Goal: Transaction & Acquisition: Obtain resource

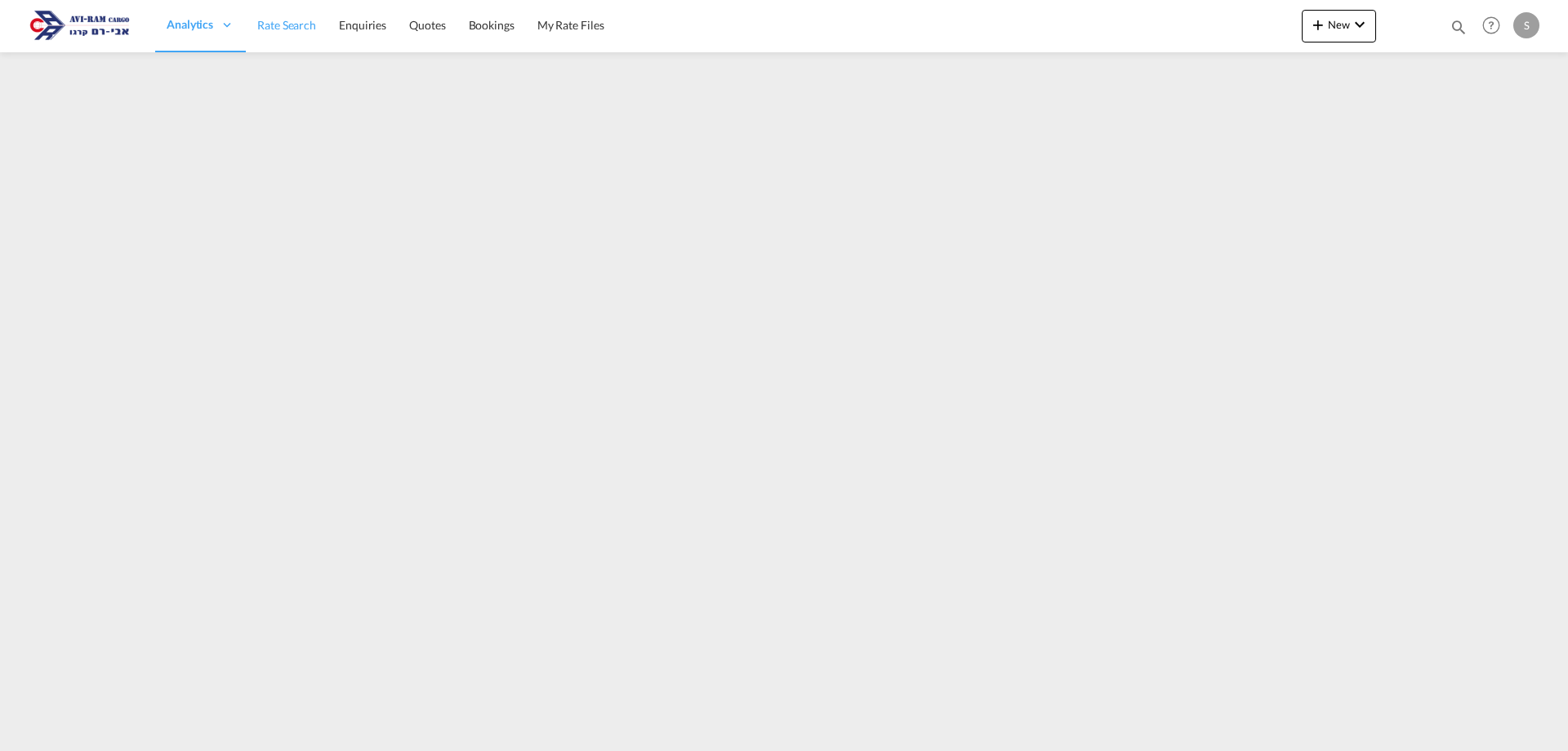
click at [306, 25] on span "Rate Search" at bounding box center [287, 25] width 59 height 14
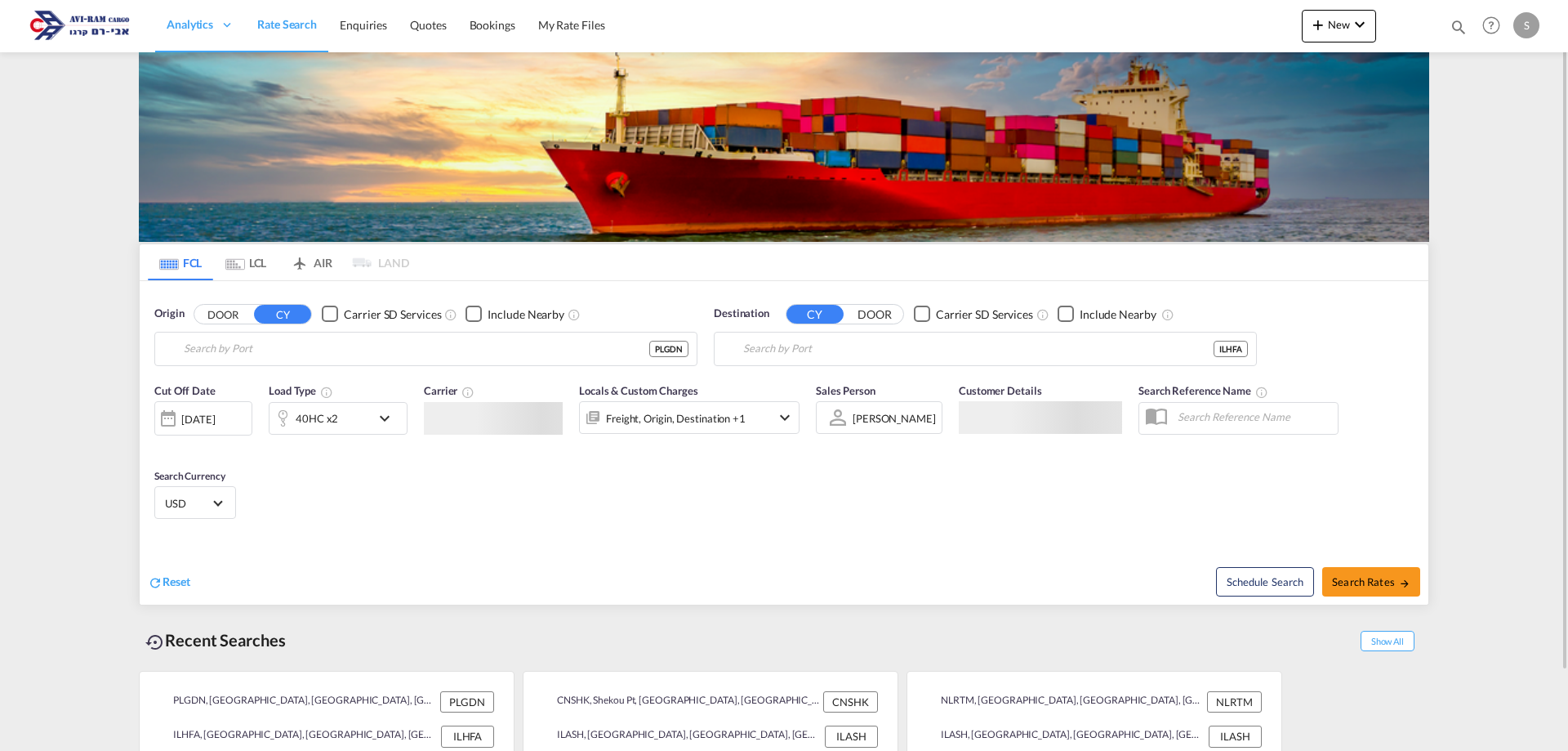
type input "Gdansk, PLGDN"
type input "[GEOGRAPHIC_DATA], [GEOGRAPHIC_DATA]"
click at [219, 353] on input "Gdansk, PLGDN" at bounding box center [436, 349] width 504 height 24
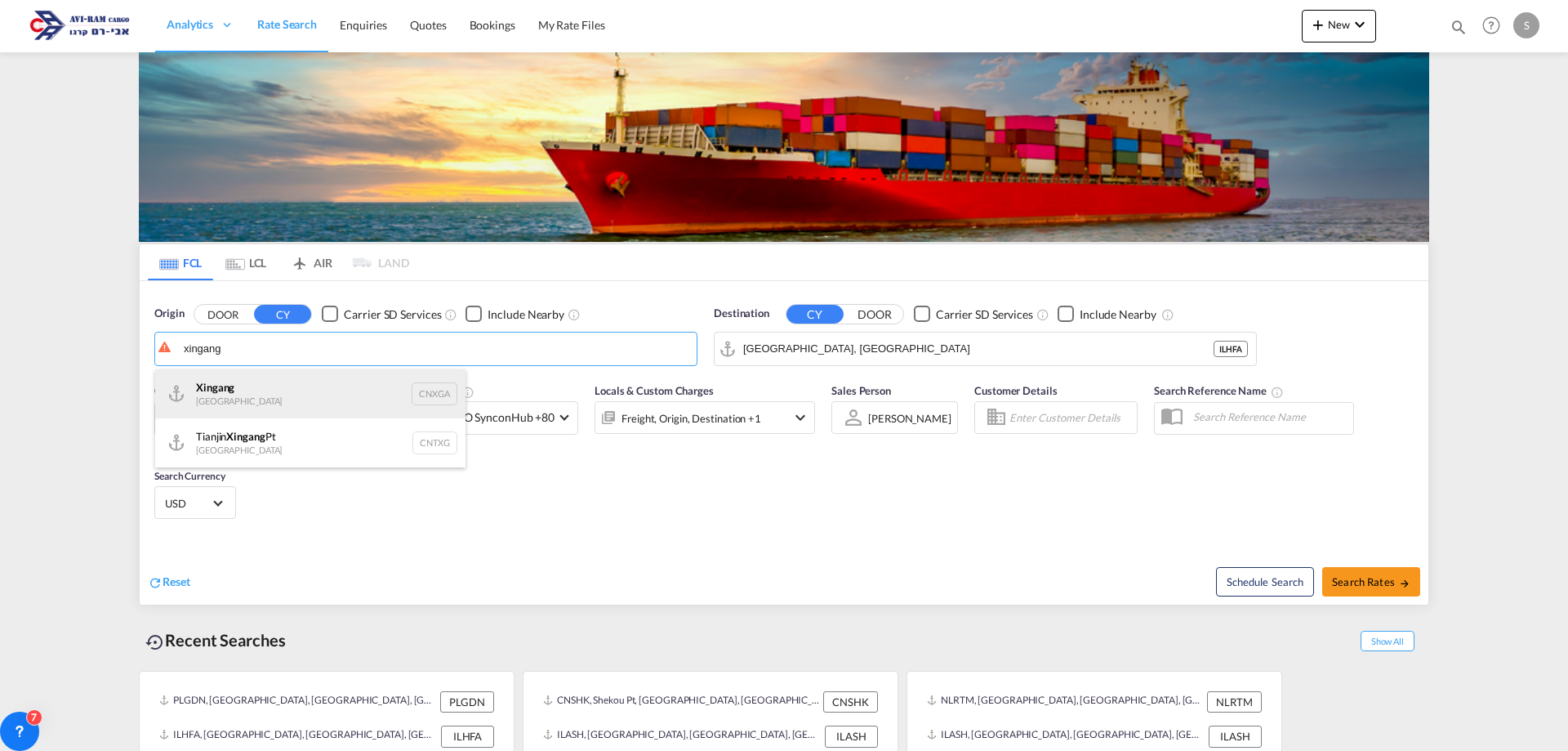
click at [248, 395] on div "Xingang China CNXGA" at bounding box center [310, 393] width 310 height 49
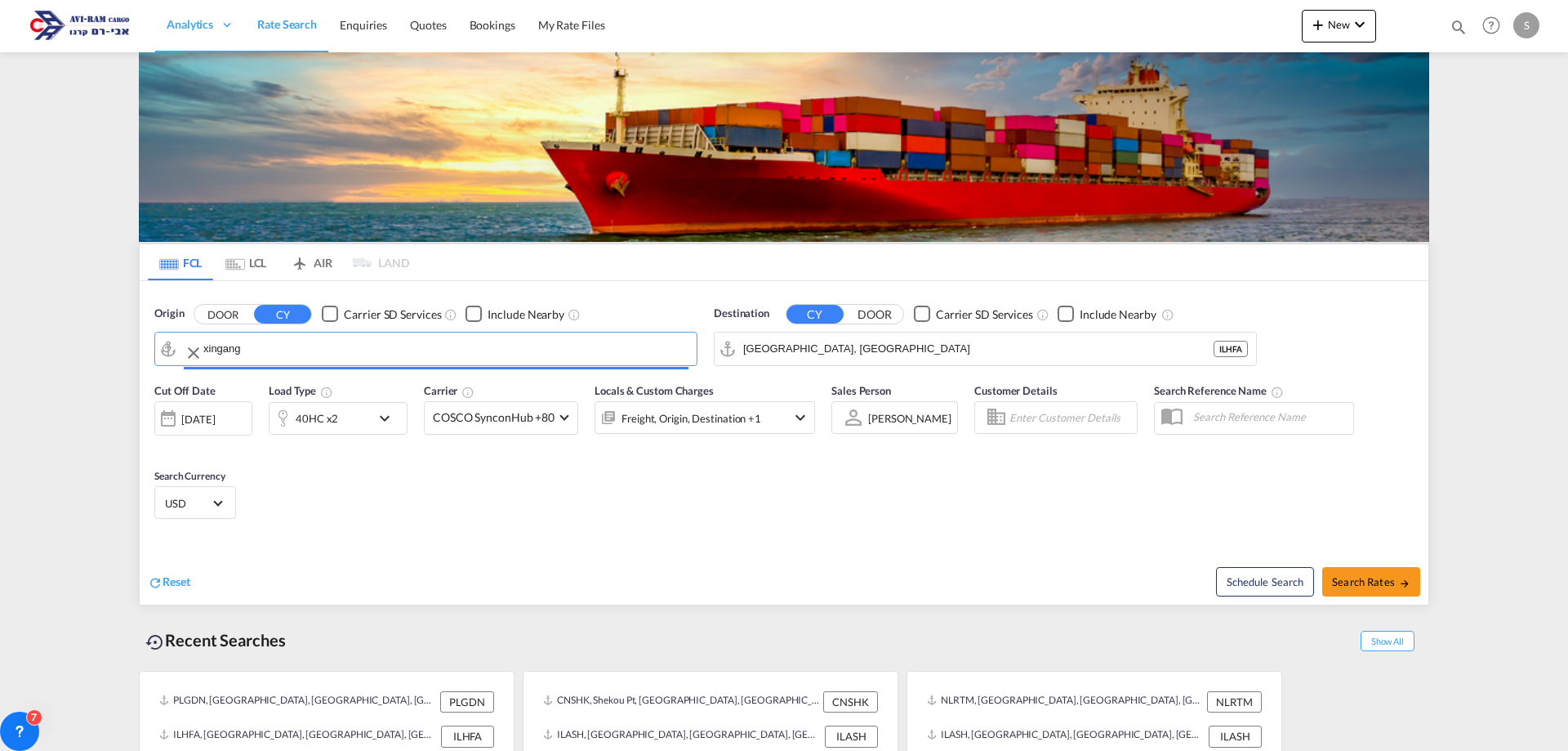
type input "Xingang, CNXGA"
click at [744, 345] on input "[GEOGRAPHIC_DATA], [GEOGRAPHIC_DATA]" at bounding box center [996, 349] width 504 height 24
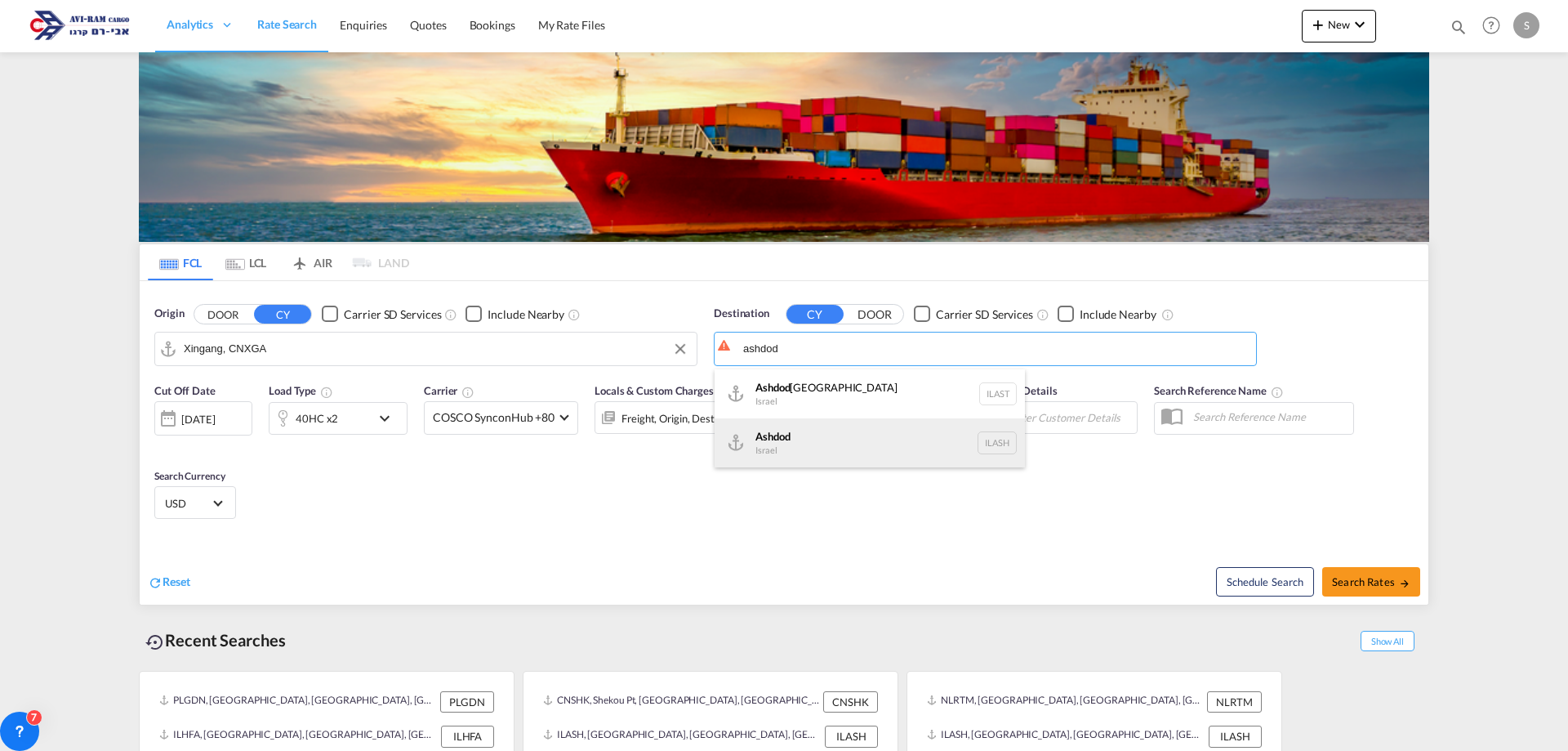
click at [791, 444] on div "Ashdod [GEOGRAPHIC_DATA] [GEOGRAPHIC_DATA]" at bounding box center [870, 443] width 310 height 49
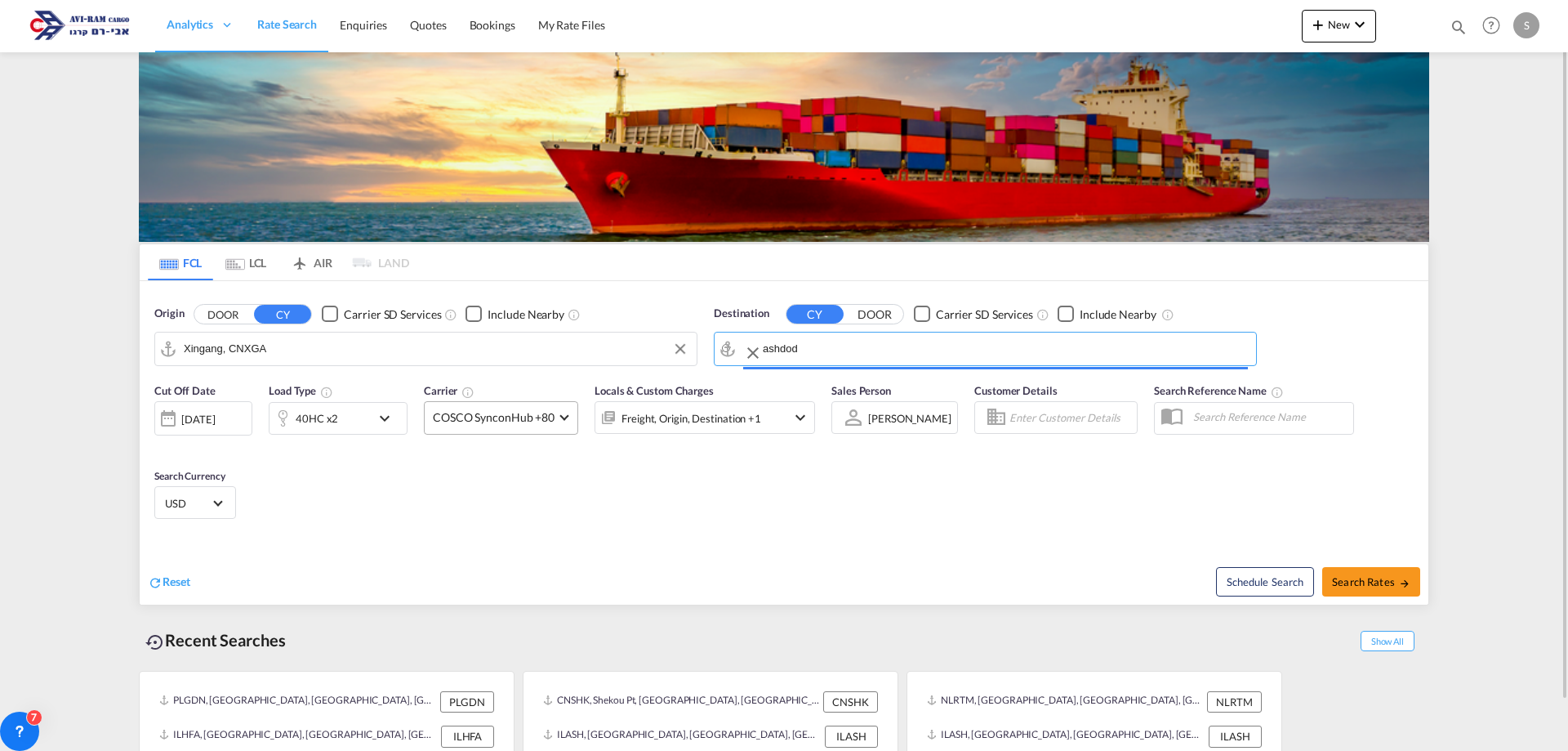
type input "Ashdod, ILASH"
click at [347, 425] on div "40HC x2" at bounding box center [320, 419] width 101 height 33
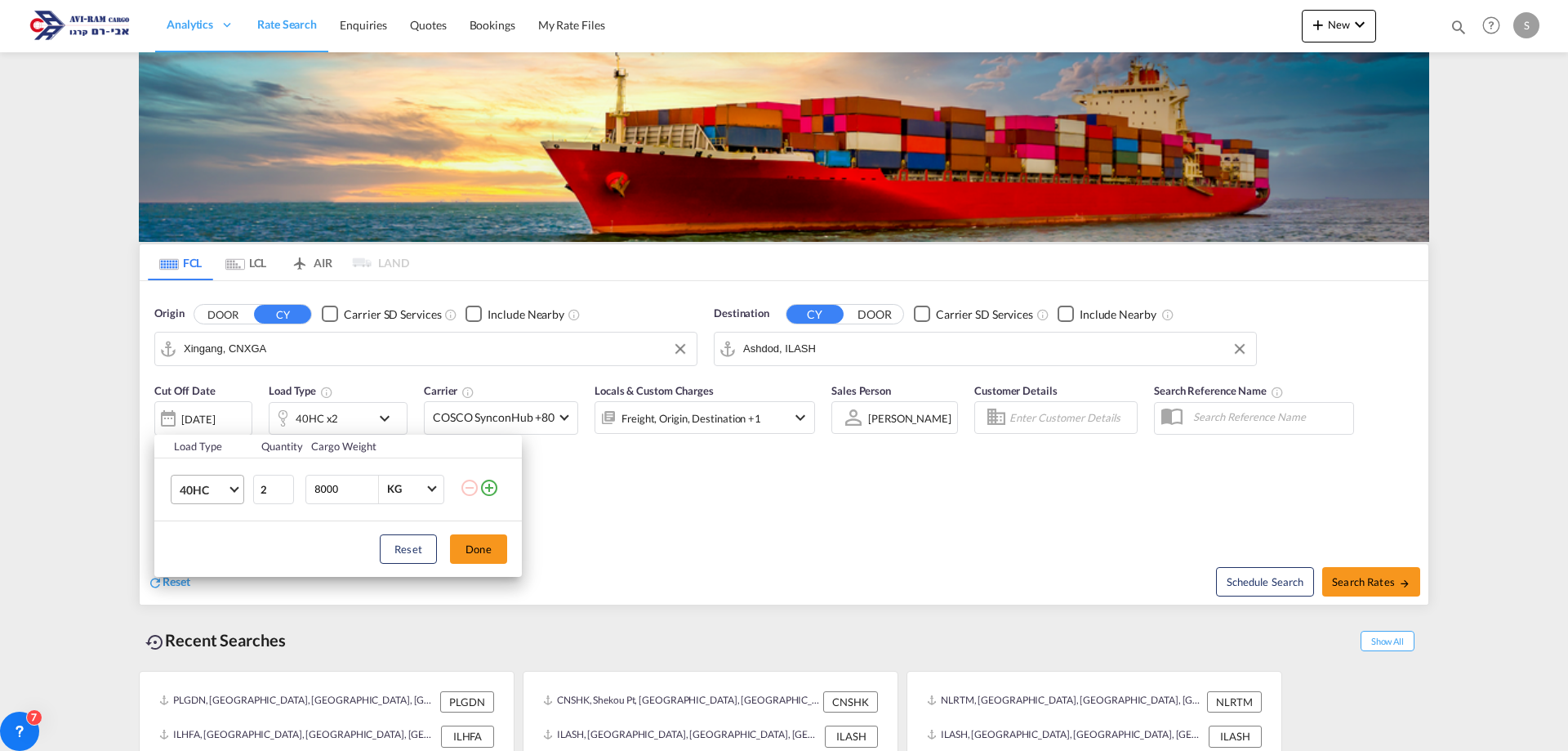
click at [217, 483] on span "40HC" at bounding box center [204, 490] width 47 height 17
click at [210, 412] on md-option "20GP" at bounding box center [223, 411] width 111 height 39
type input "1"
click at [284, 494] on input "1" at bounding box center [273, 490] width 41 height 30
click at [464, 552] on button "Done" at bounding box center [478, 549] width 57 height 30
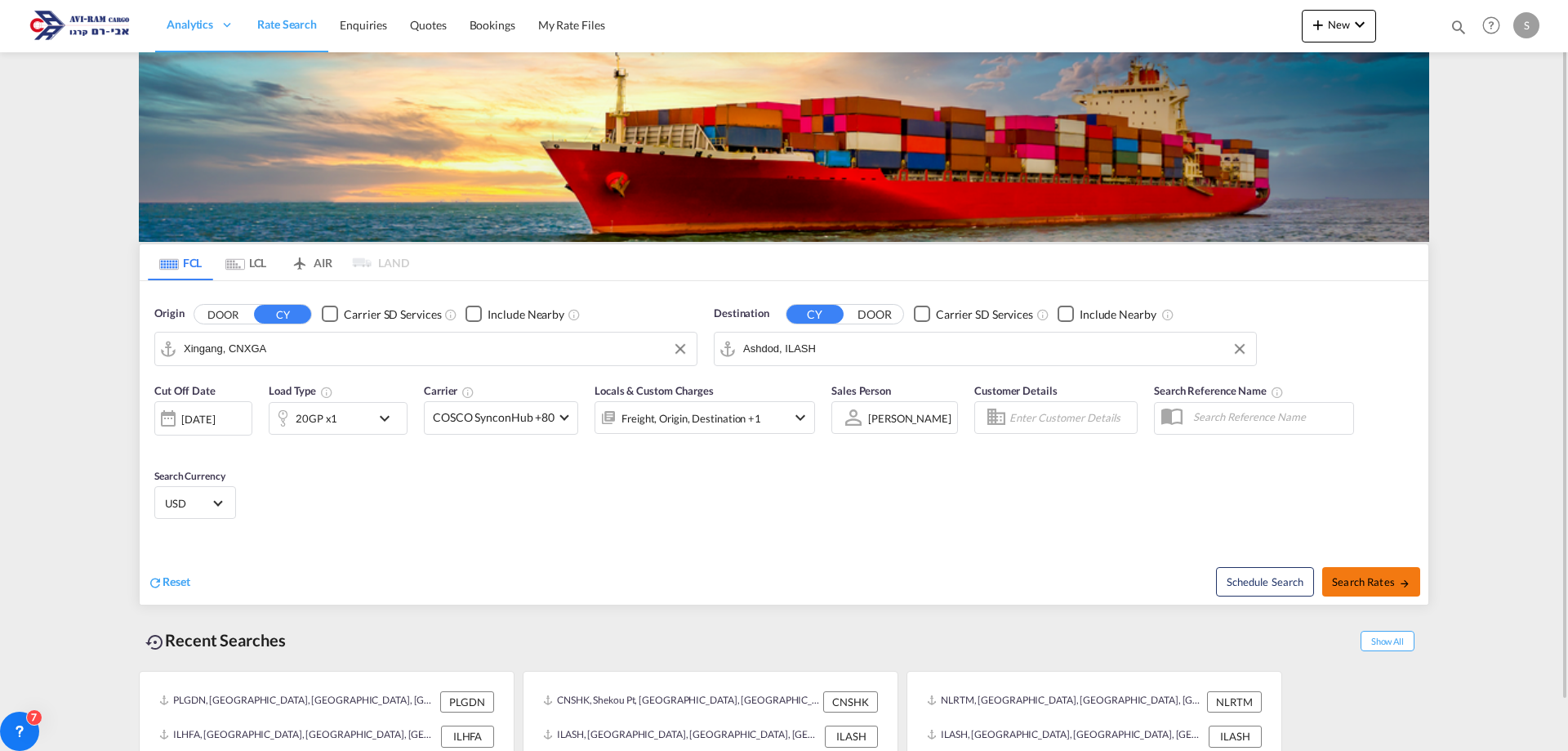
click at [1402, 587] on md-icon "icon-arrow-right" at bounding box center [1405, 583] width 11 height 11
type input "CNXGA to ILASH / 14 Aug 2025"
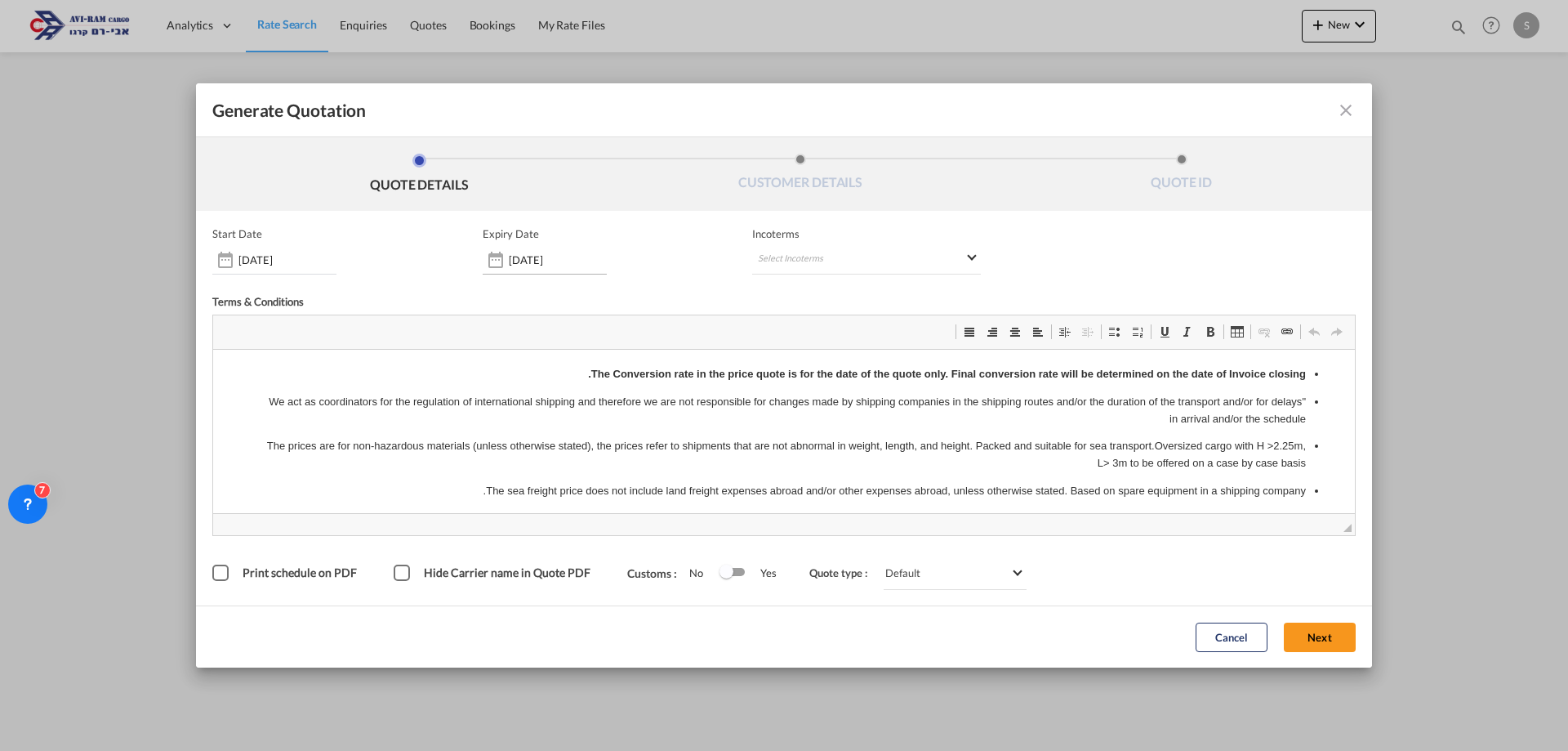
click at [542, 260] on input "[DATE]" at bounding box center [557, 259] width 98 height 13
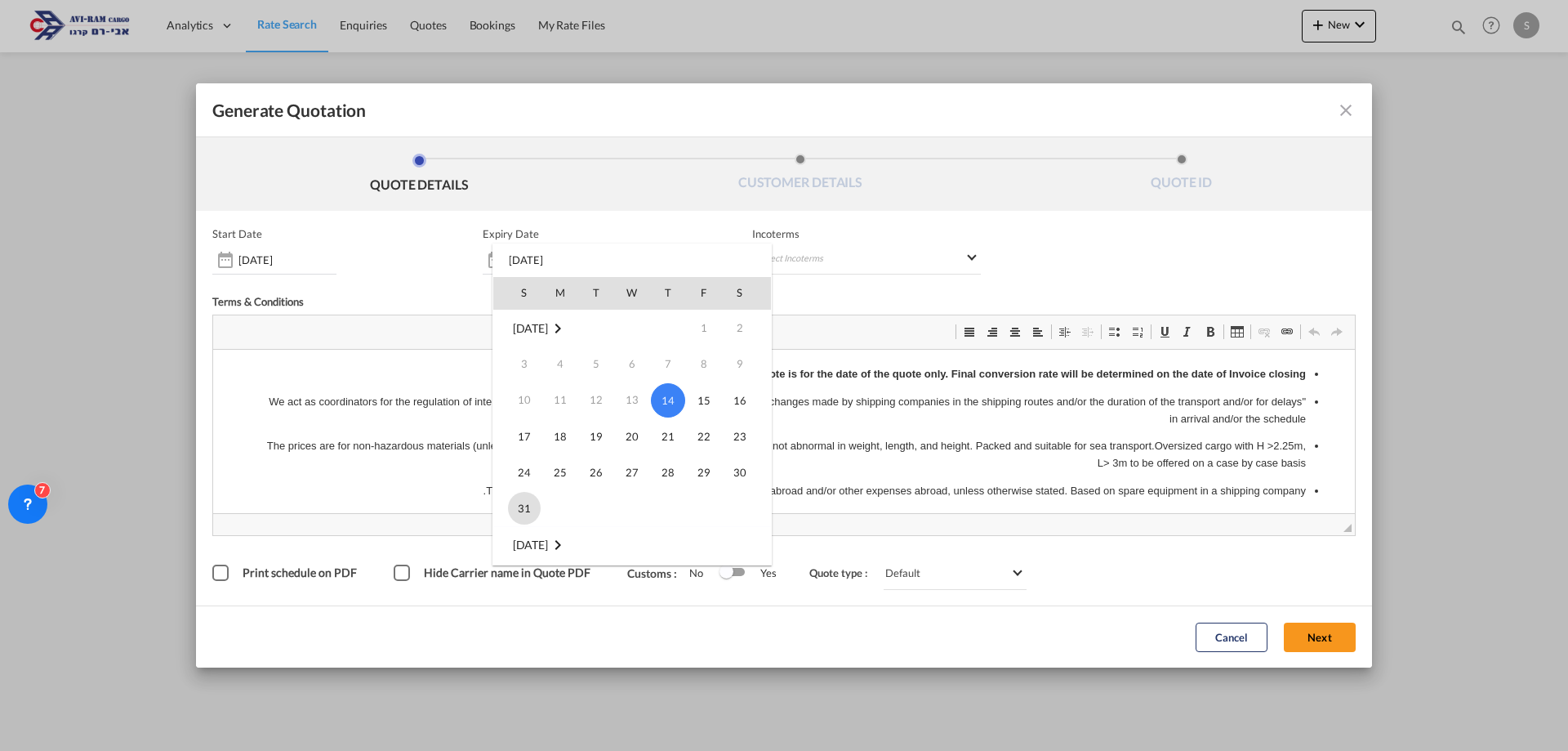
drag, startPoint x: 513, startPoint y: 508, endPoint x: 301, endPoint y: 158, distance: 409.2
click at [513, 508] on span "31" at bounding box center [524, 508] width 33 height 33
type input "[DATE]"
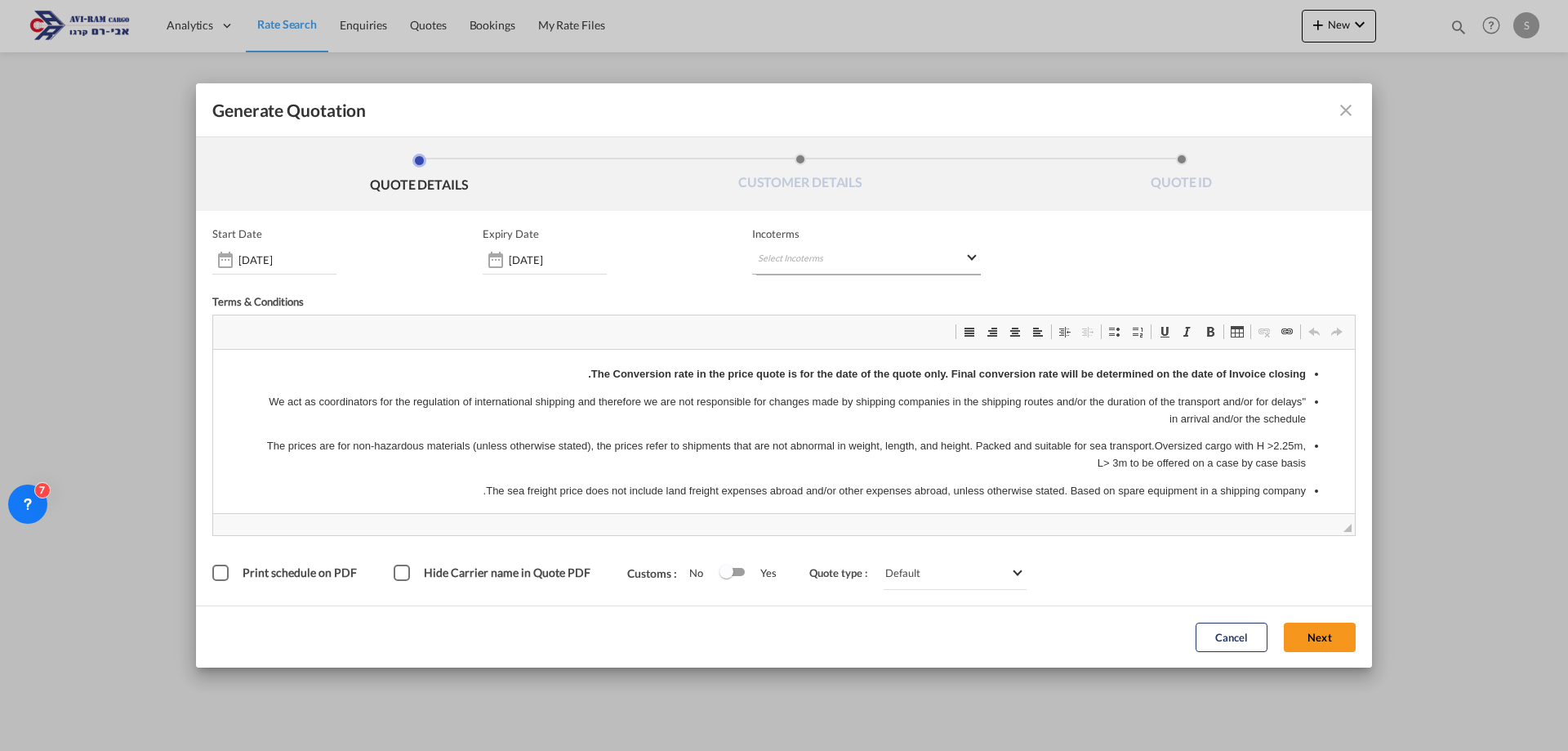
click at [834, 258] on md-select "Select Incoterms EXW - import Ex Works CFR - export Cost and Freight CPT - expo…" at bounding box center [866, 260] width 229 height 30
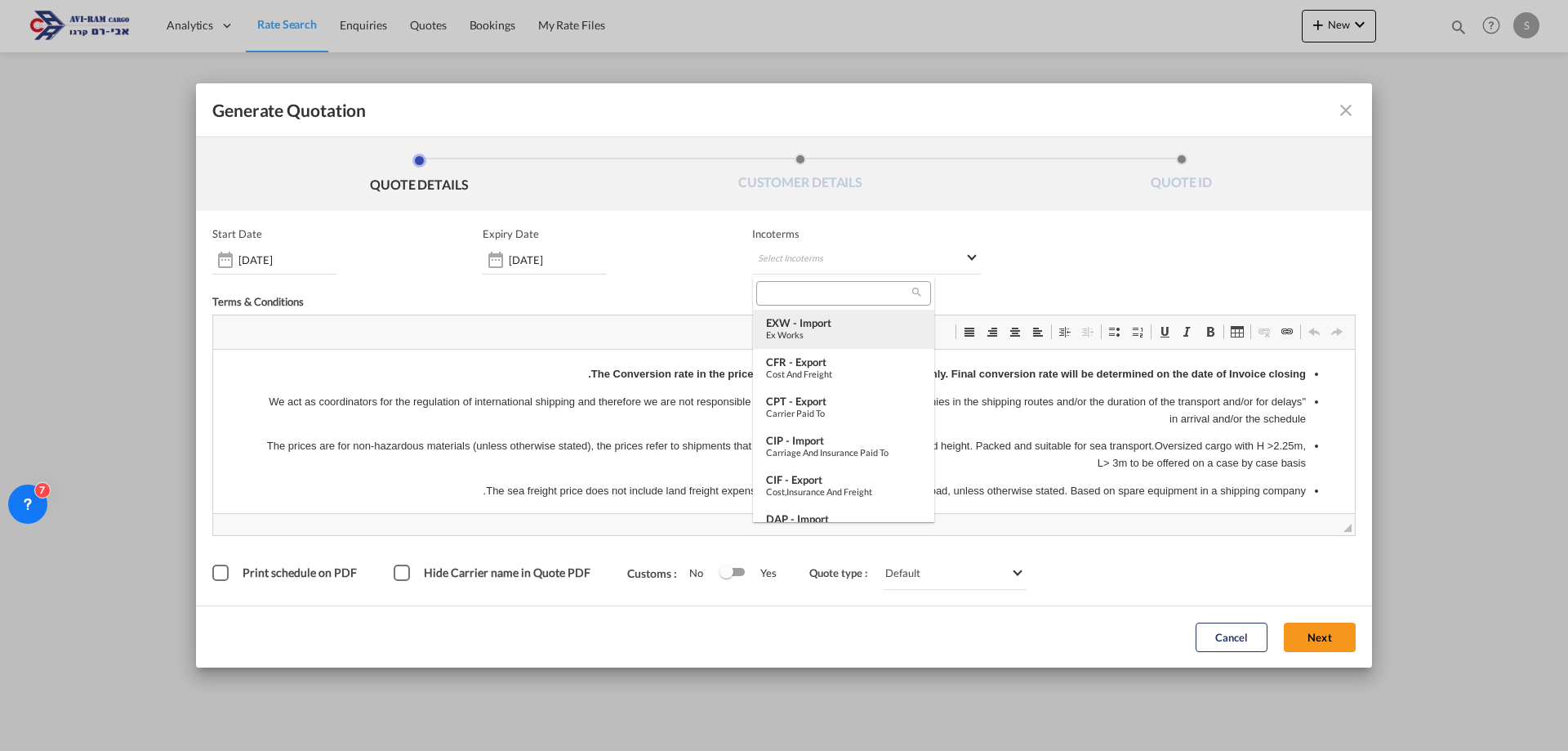
click at [840, 322] on div "EXW - import" at bounding box center [844, 322] width 155 height 13
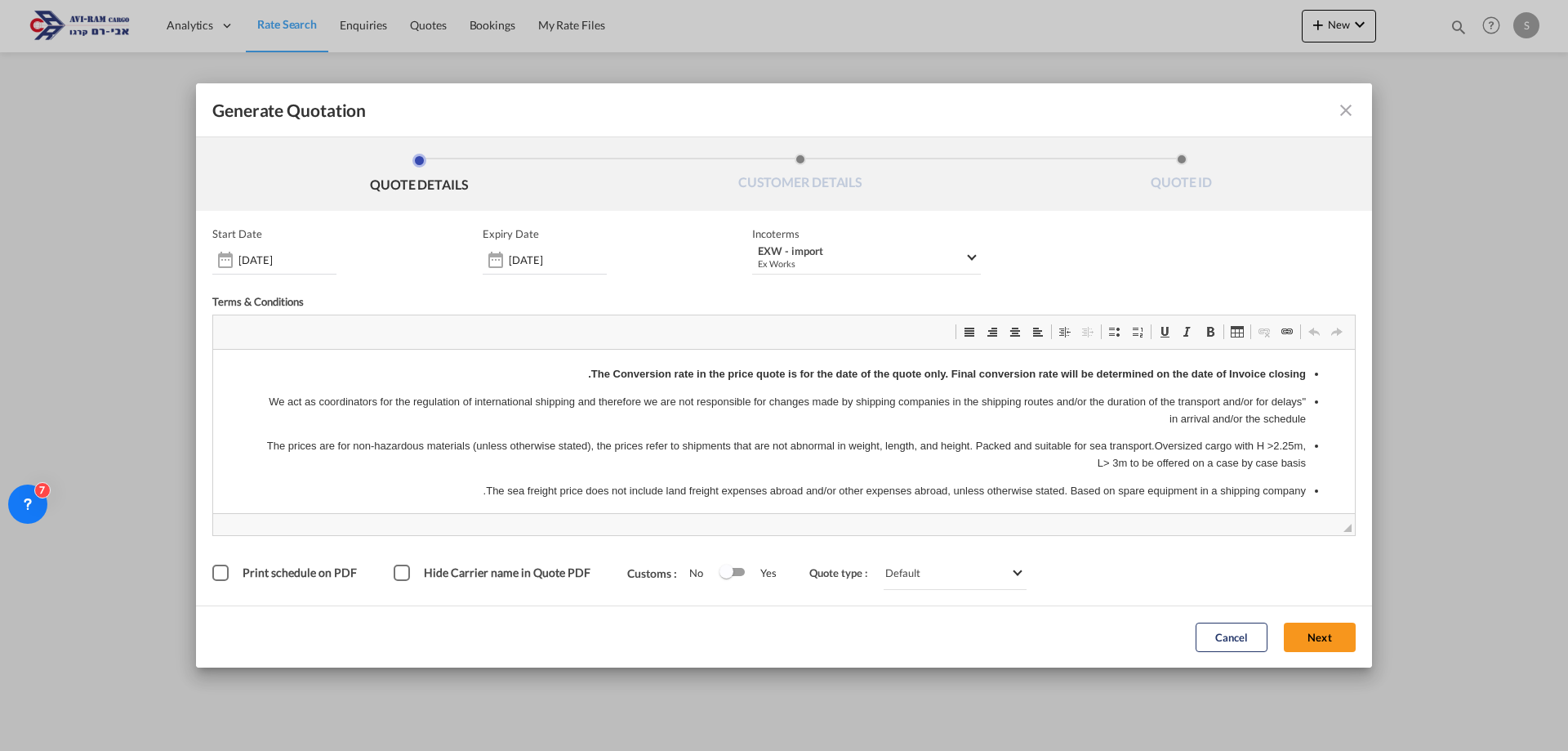
click at [1321, 634] on button "Next" at bounding box center [1319, 638] width 72 height 30
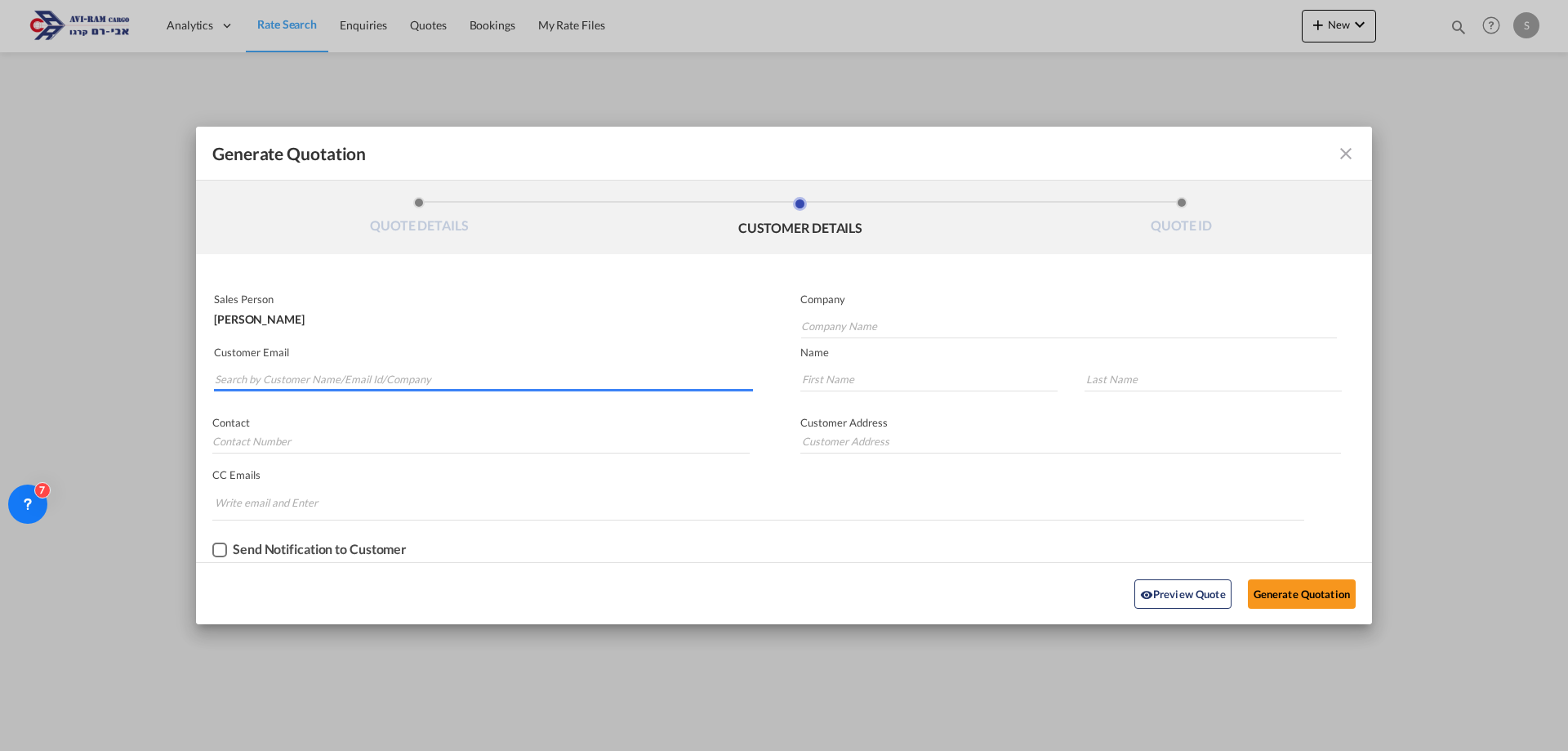
click at [377, 377] on input "Search by Customer Name/Email Id/Company" at bounding box center [484, 379] width 538 height 24
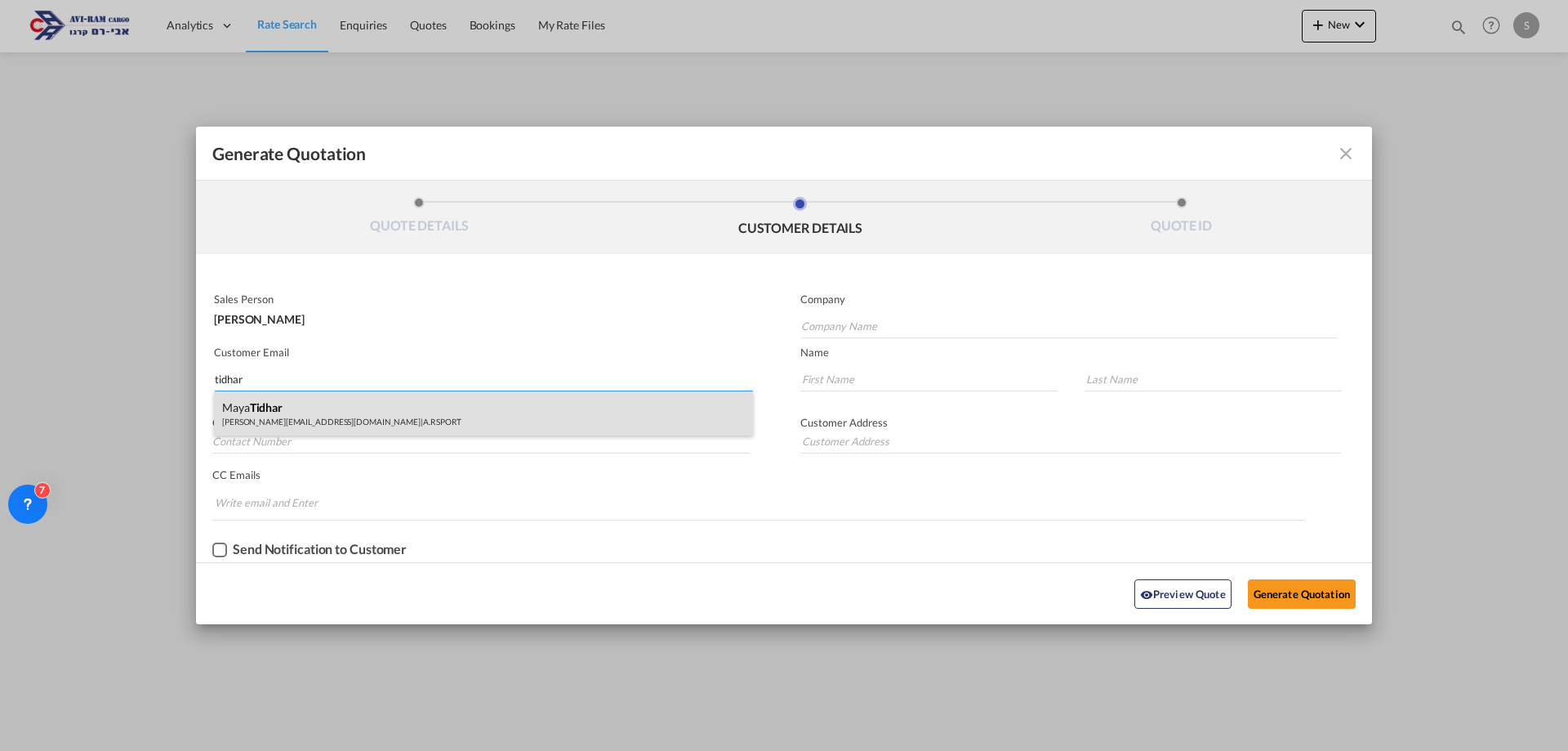
type input "tidhar"
click at [360, 419] on div "Maya Tidhar maya@suples.co.il | A.R SPORT" at bounding box center [484, 413] width 539 height 44
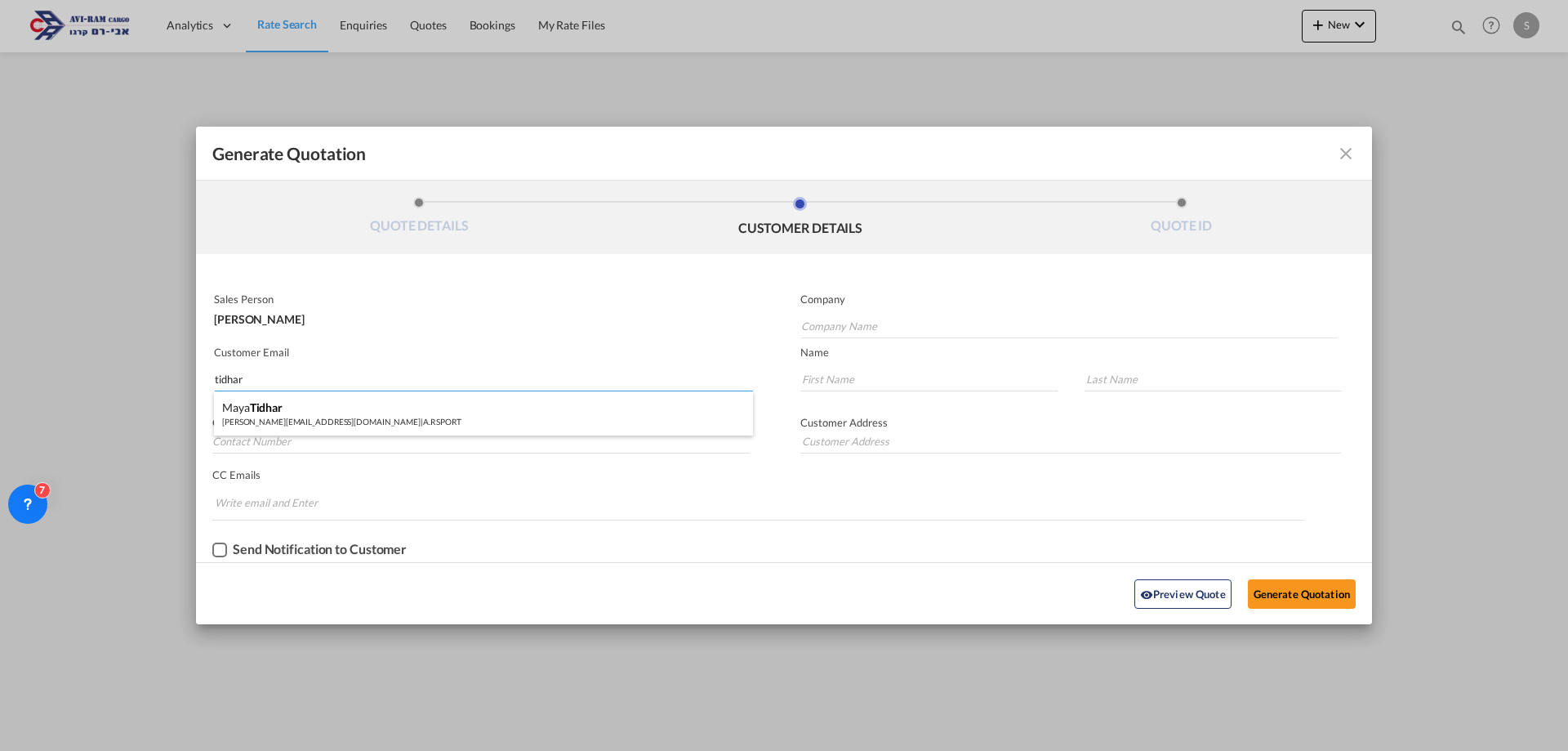
type input "A.R SPORT"
type input "maya@suples.co.il"
type input "Maya"
type input "Tidhar"
type input "(+972) 50-2345686"
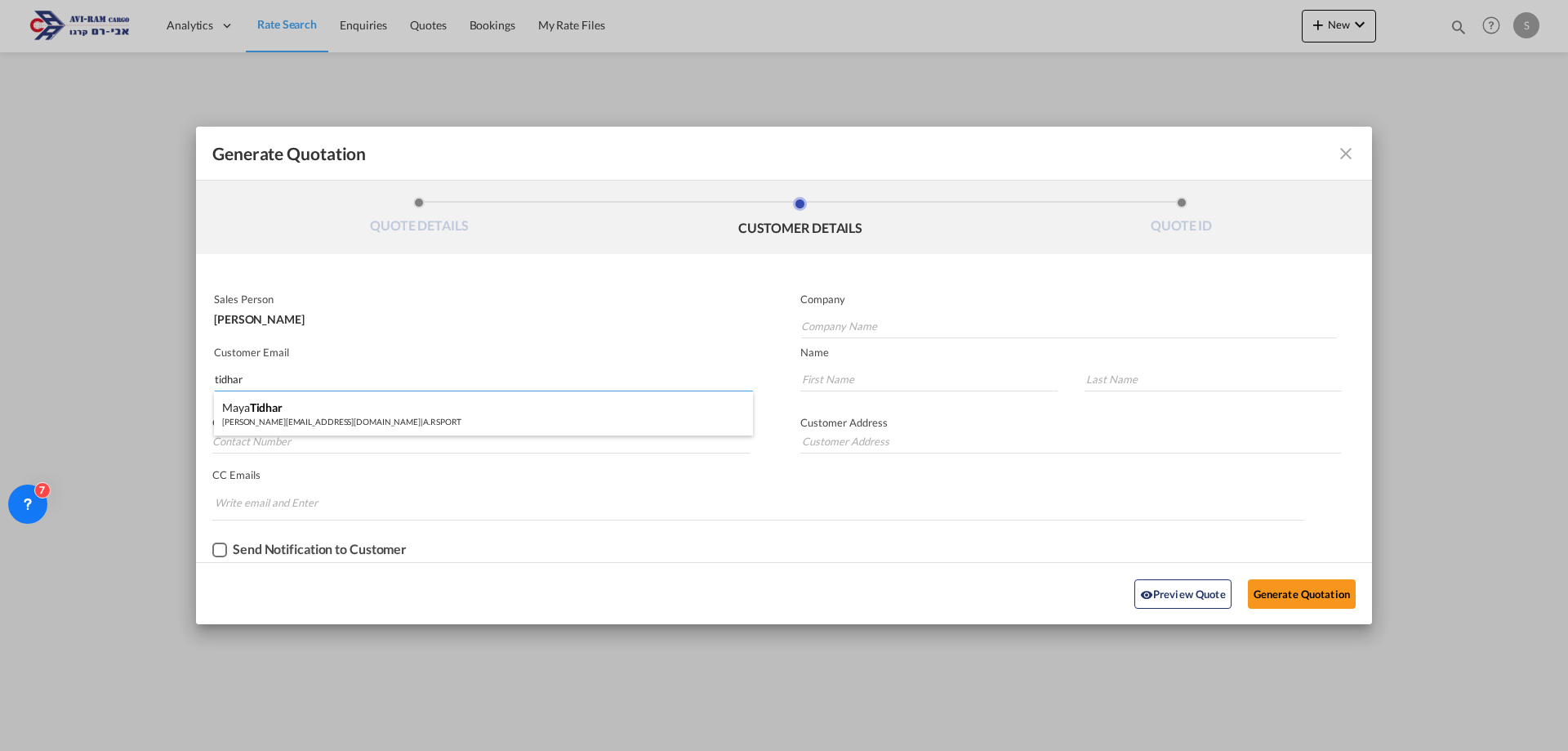
type input "."
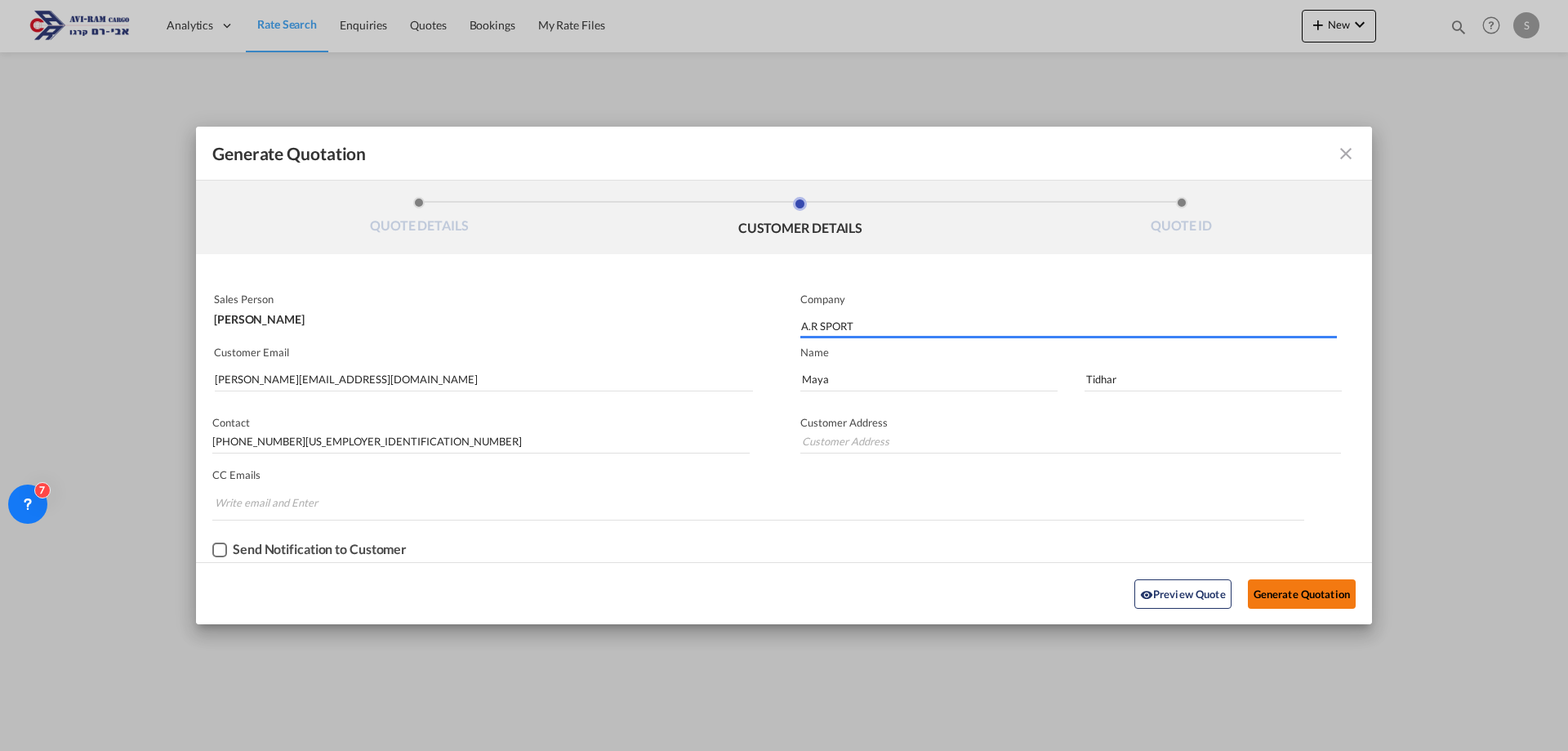
click at [1324, 602] on button "Generate Quotation" at bounding box center [1302, 594] width 108 height 30
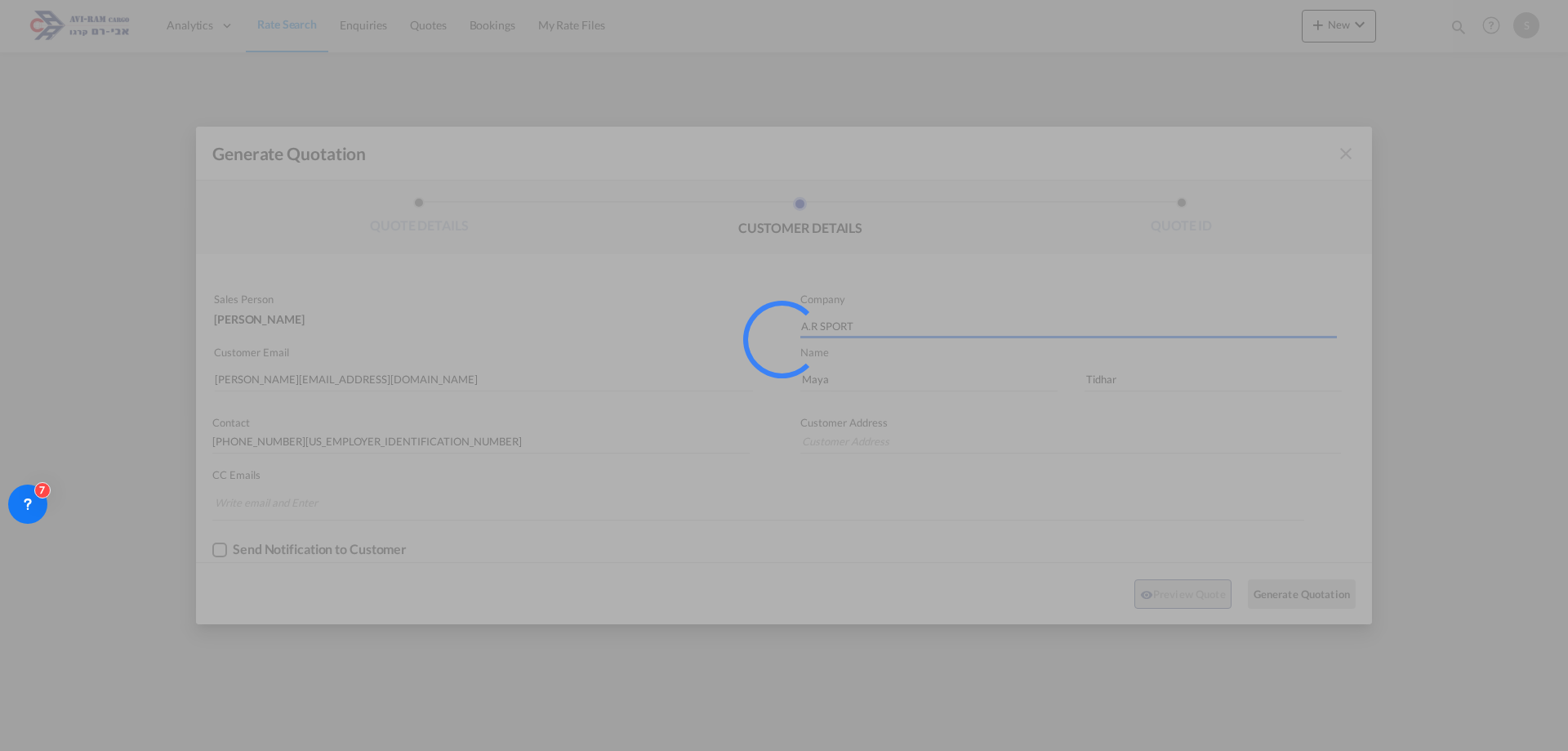
type input "."
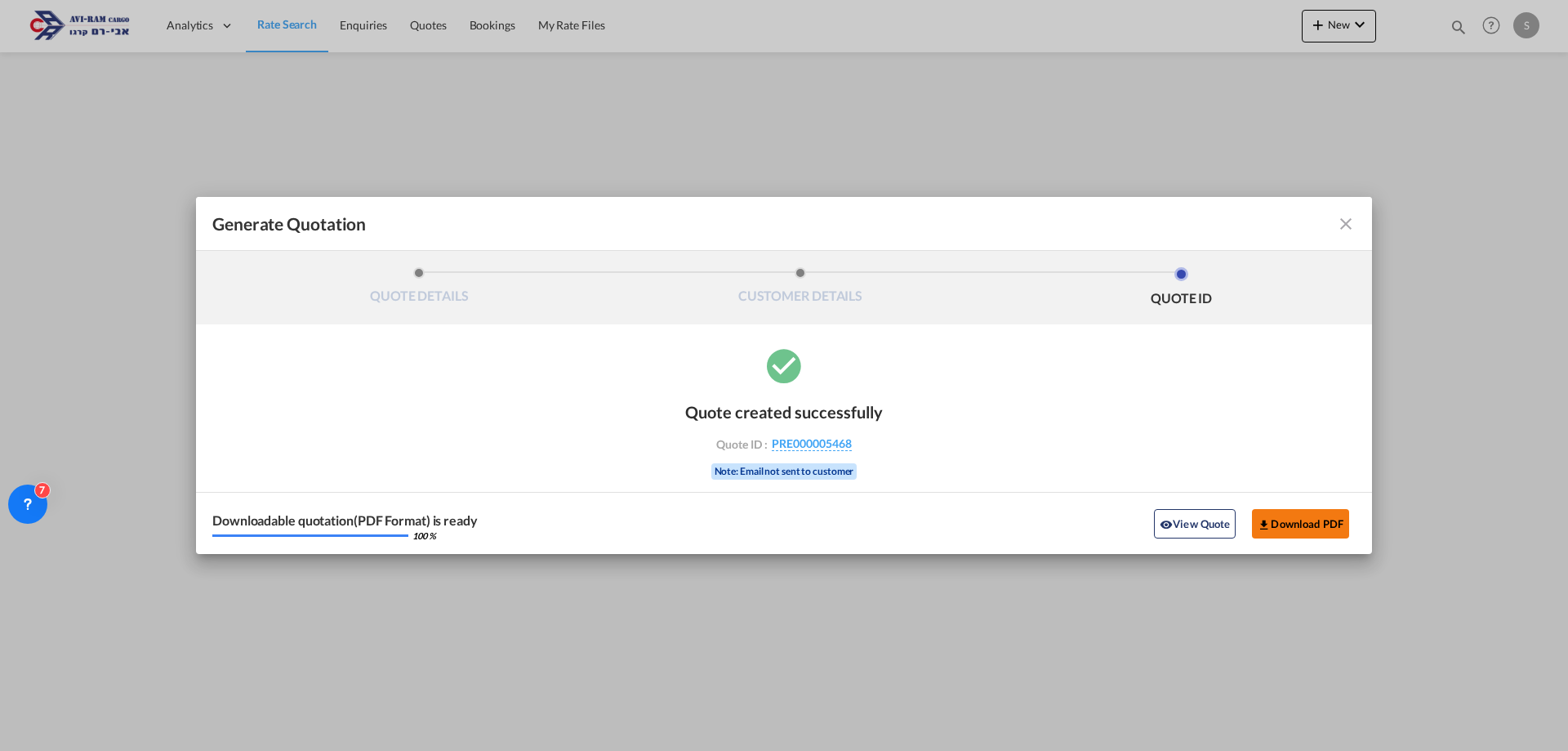
click at [1284, 535] on button "Download PDF" at bounding box center [1301, 524] width 97 height 30
click at [1343, 225] on md-icon "icon-close fg-AAA8AD cursor m-0" at bounding box center [1345, 224] width 20 height 20
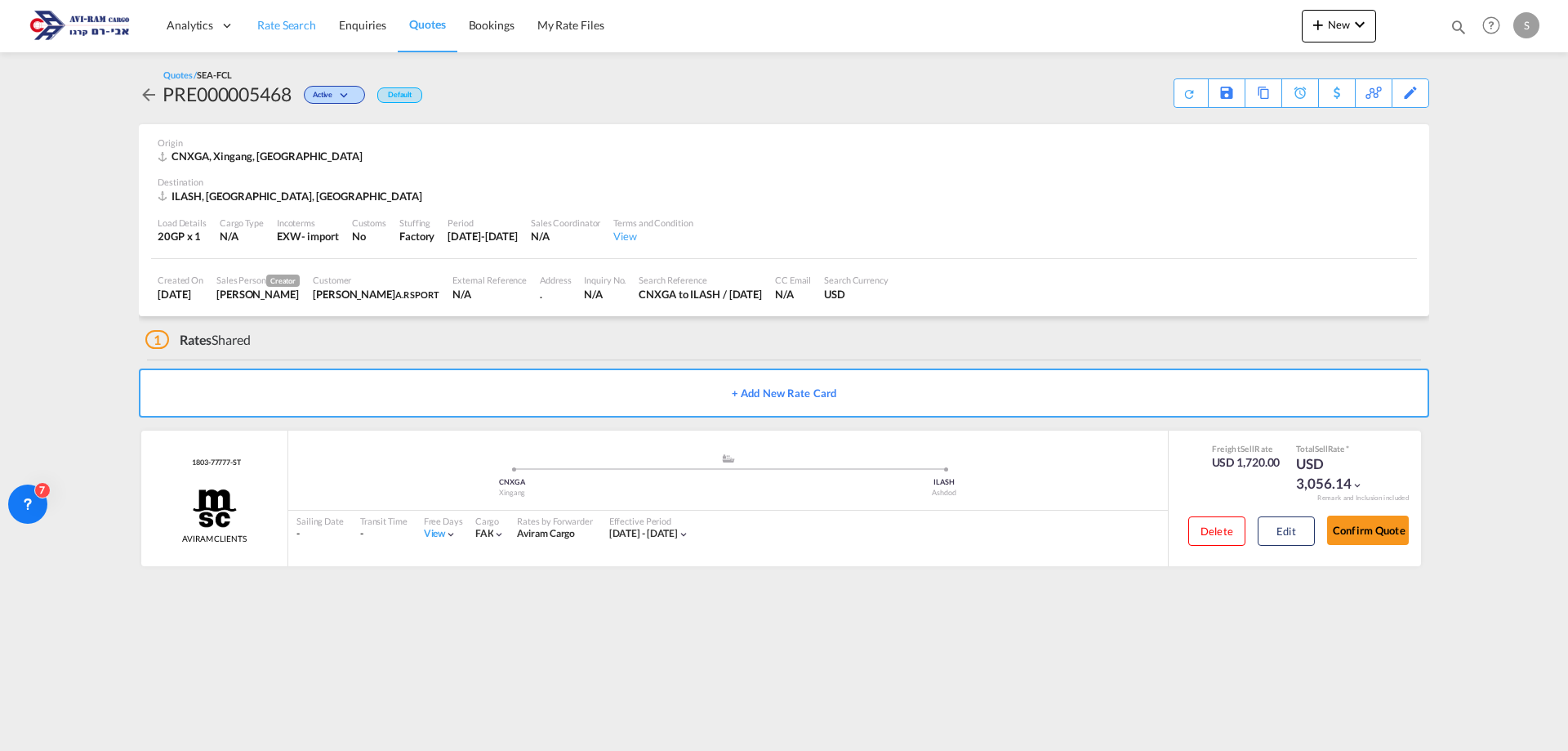
click at [301, 24] on span "Rate Search" at bounding box center [287, 25] width 59 height 14
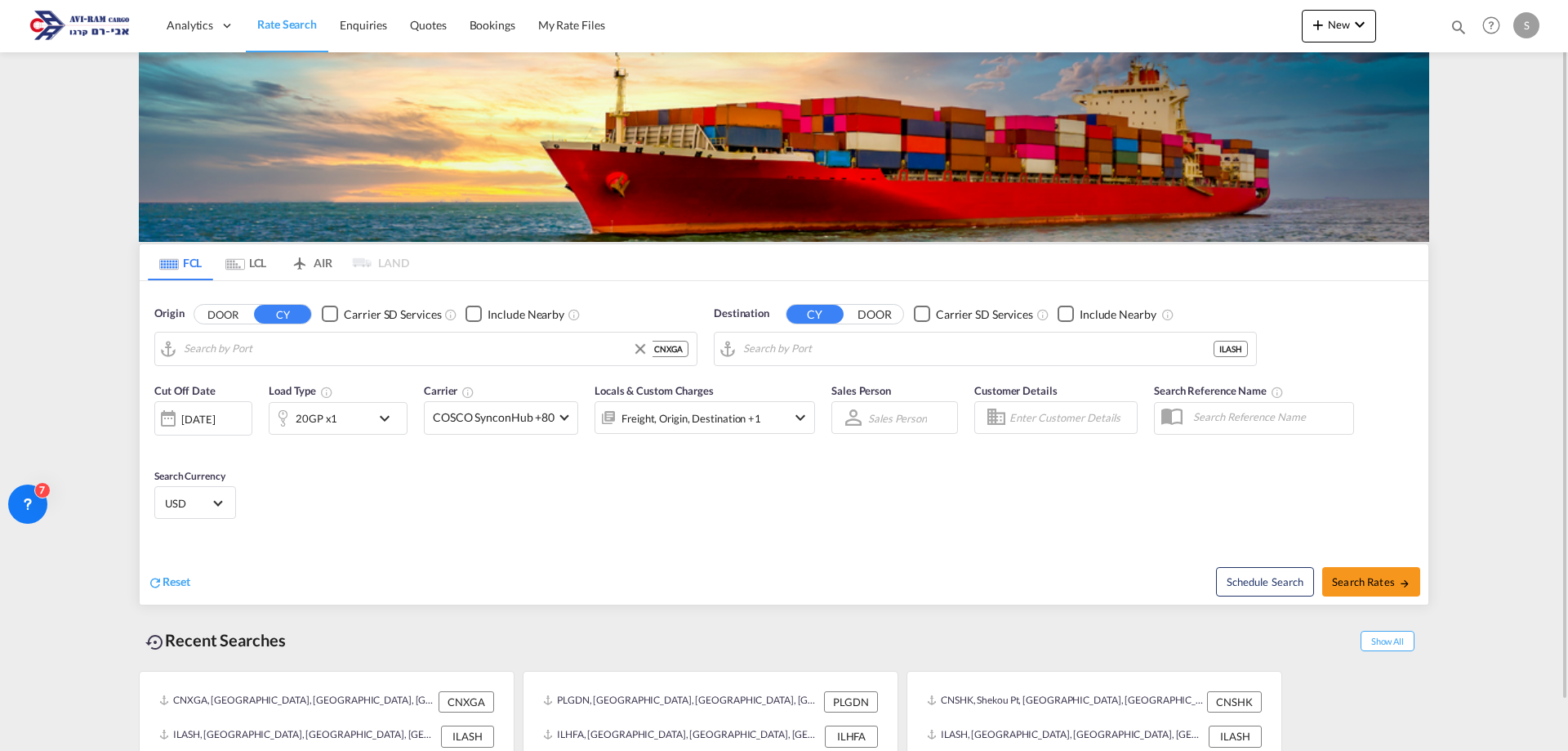
type input "Xingang, CNXGA"
type input "Ashdod, ILASH"
click at [276, 361] on md-autocomplete-wrap "Xingang, CNXGA" at bounding box center [436, 353] width 504 height 33
click at [292, 347] on input "Xingang, CNXGA" at bounding box center [436, 349] width 504 height 24
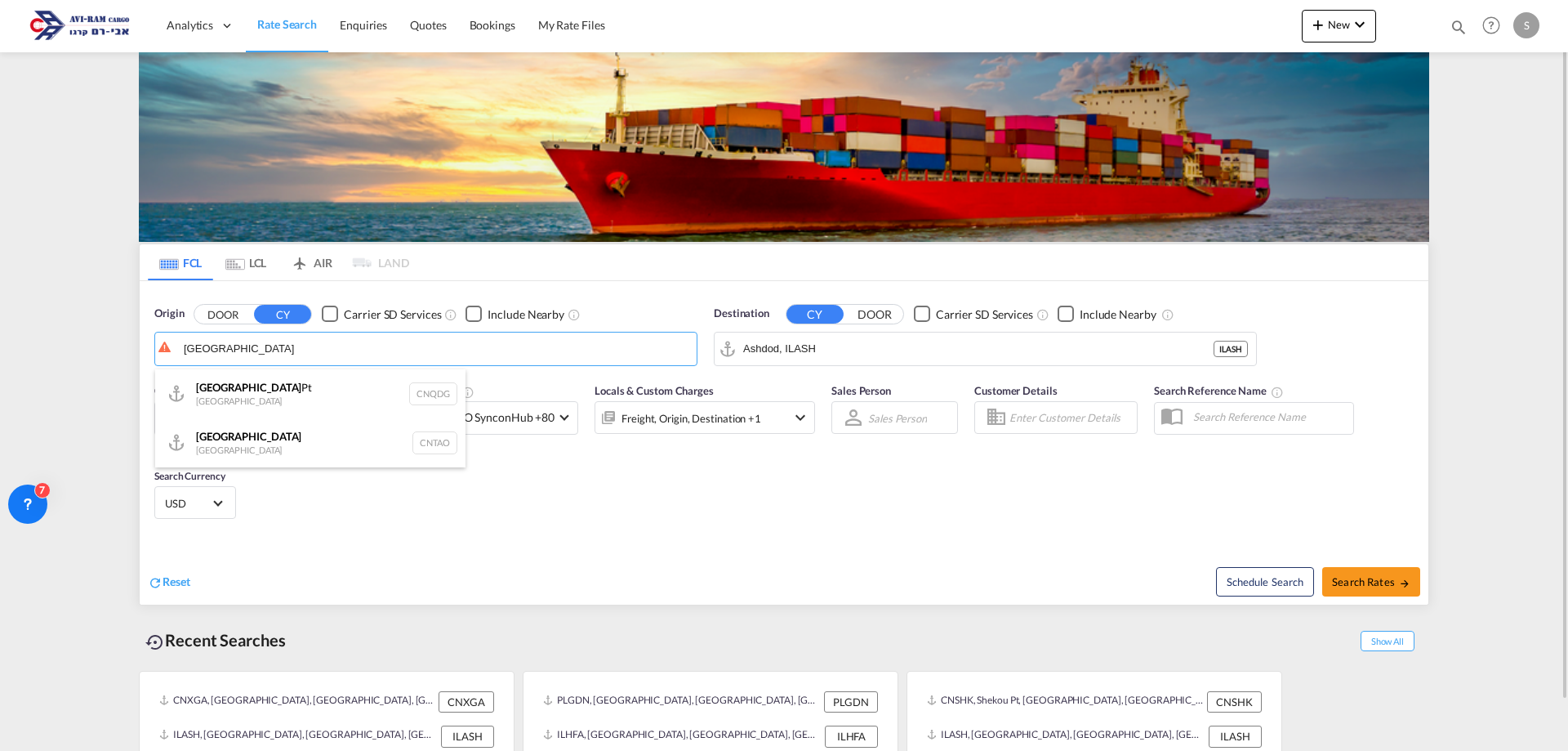
click at [280, 434] on div "Qingdao China CNTAO" at bounding box center [310, 443] width 310 height 49
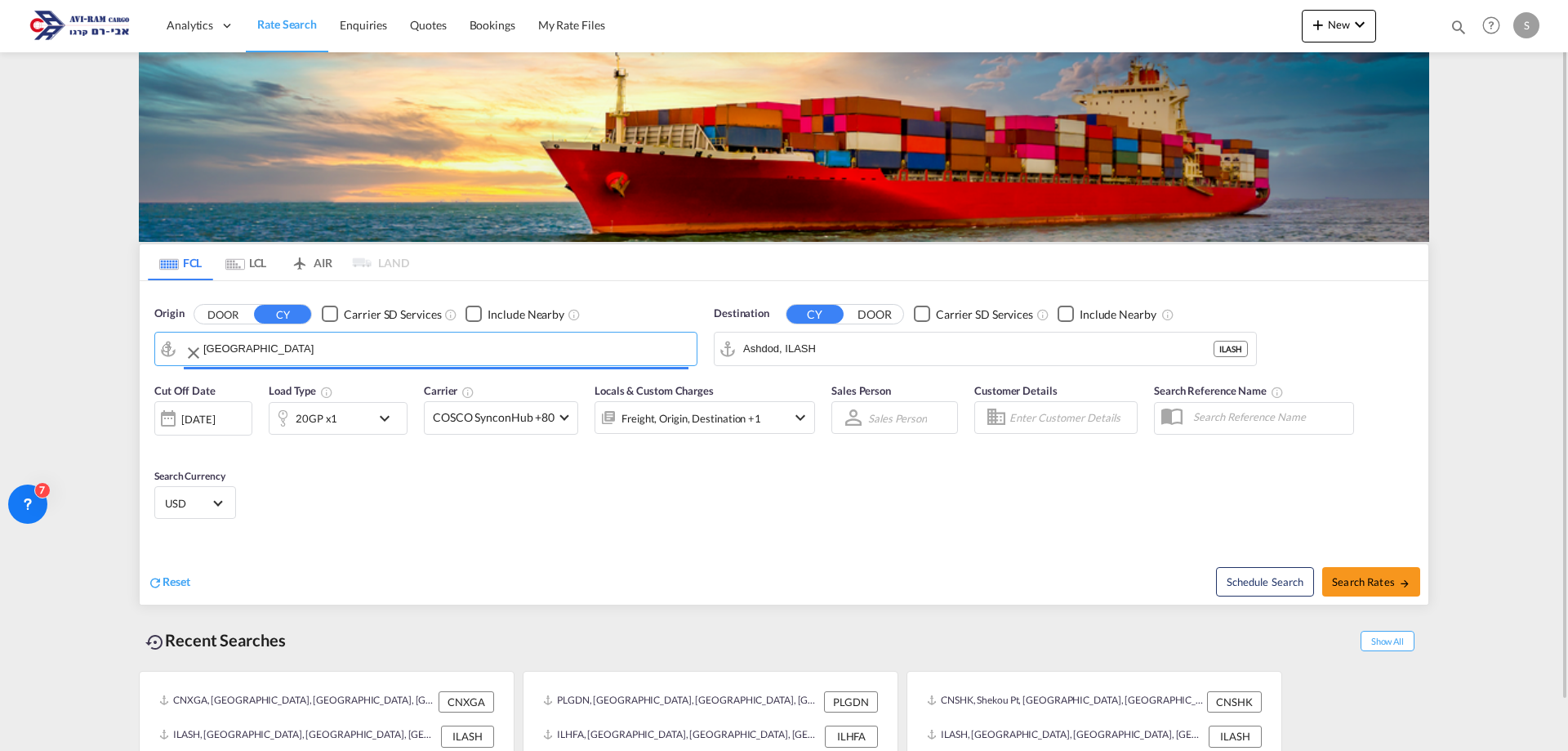
type input "[GEOGRAPHIC_DATA], [GEOGRAPHIC_DATA]"
click at [833, 345] on input "Ashdod, ILASH" at bounding box center [988, 349] width 450 height 24
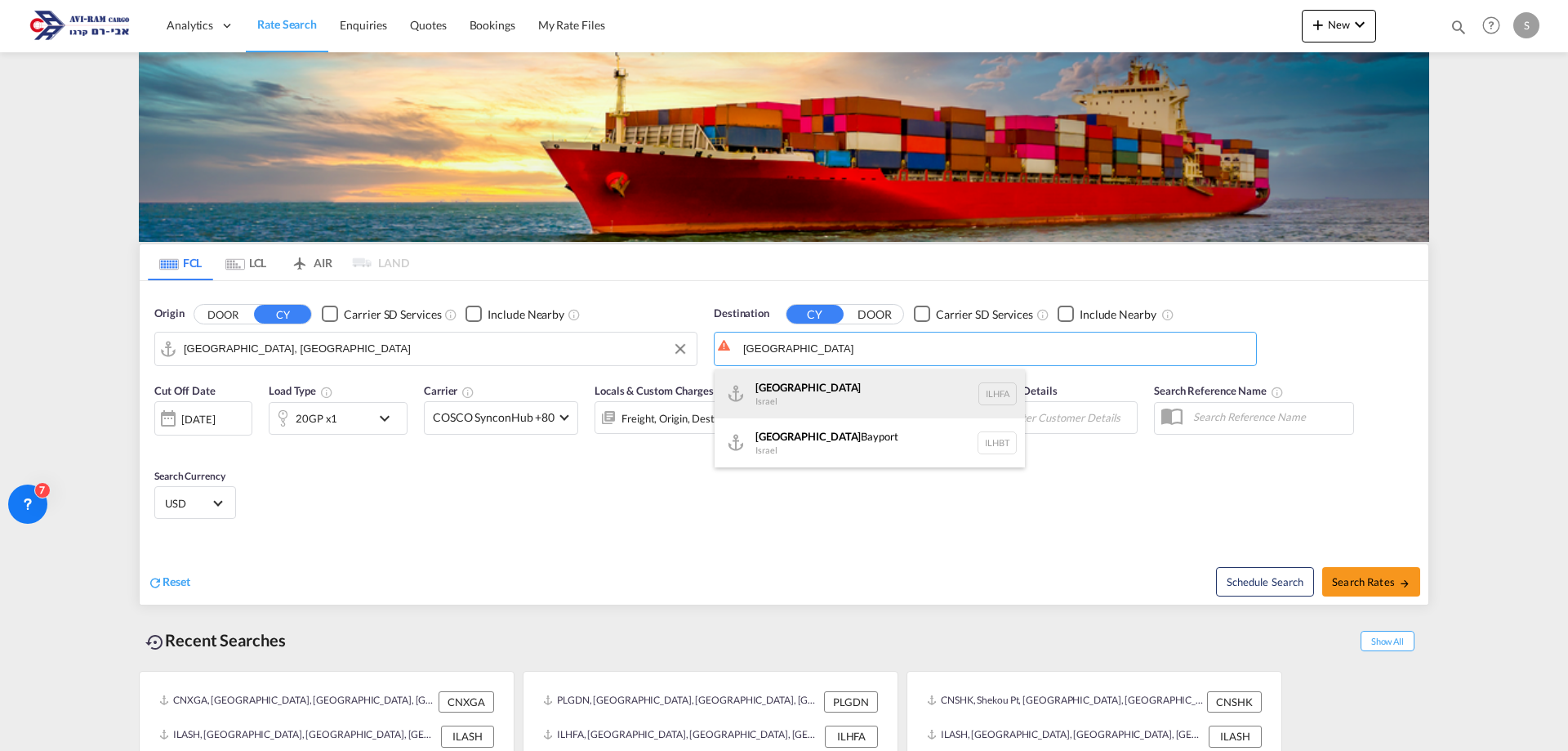
click at [823, 403] on div "Haifa Israel ILHFA" at bounding box center [870, 393] width 310 height 49
type input "[GEOGRAPHIC_DATA], [GEOGRAPHIC_DATA]"
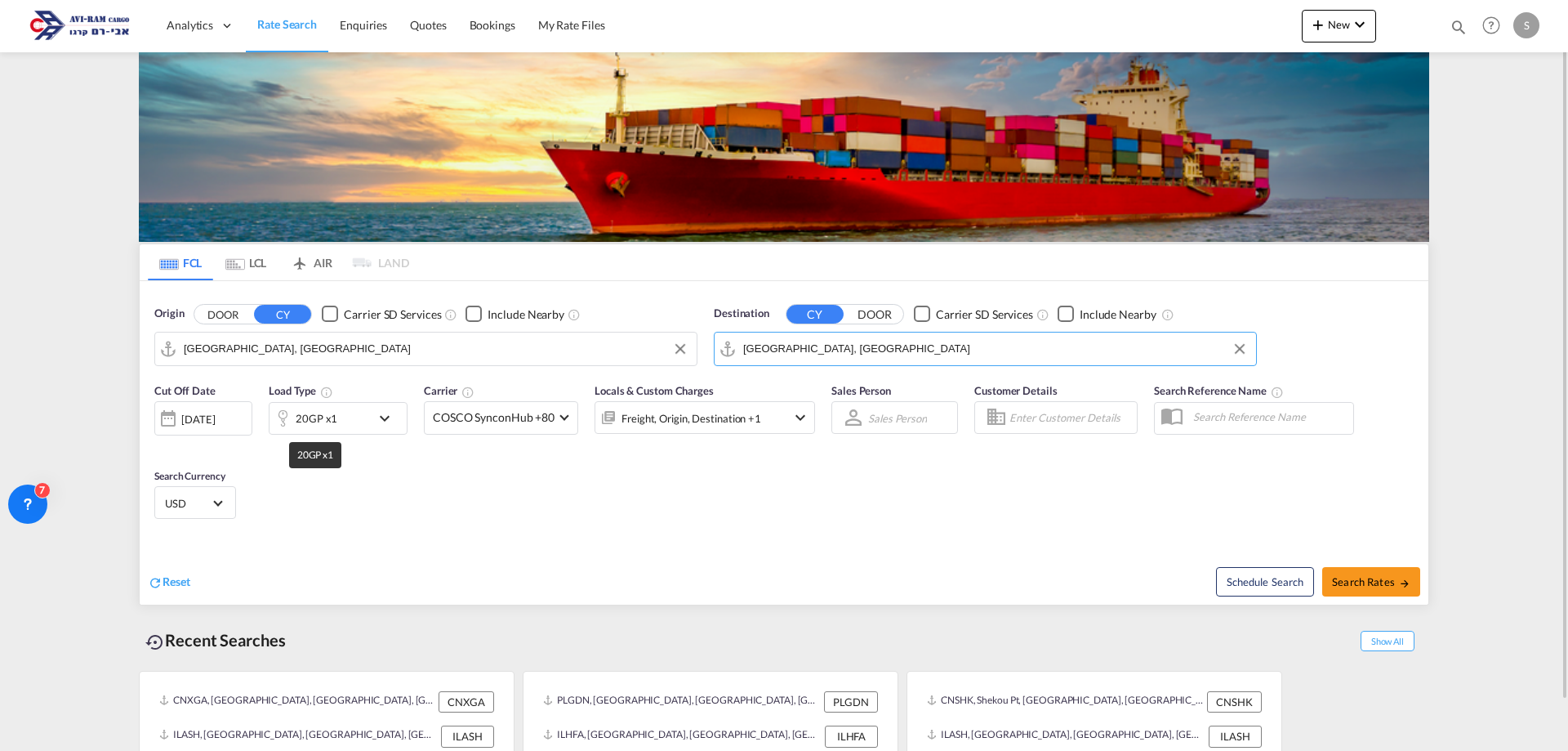
click at [328, 422] on div "20GP x1" at bounding box center [317, 419] width 42 height 23
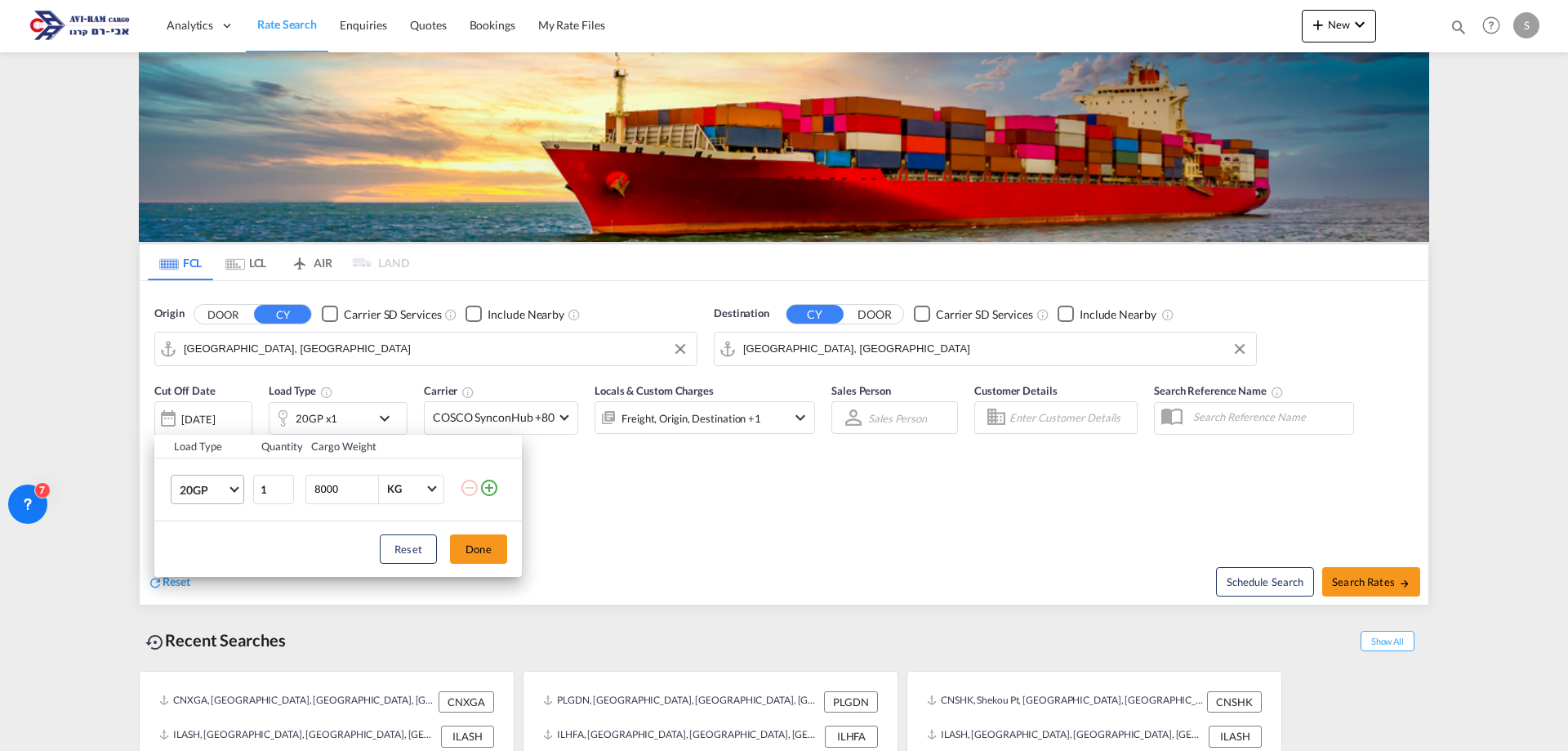
click at [238, 497] on md-select-value "20GP" at bounding box center [210, 490] width 65 height 28
click at [210, 593] on md-option "20OT" at bounding box center [223, 596] width 111 height 39
drag, startPoint x: 355, startPoint y: 487, endPoint x: 299, endPoint y: 493, distance: 56.3
click at [299, 493] on tr "20OT 1 8000 KG KG" at bounding box center [337, 489] width 368 height 63
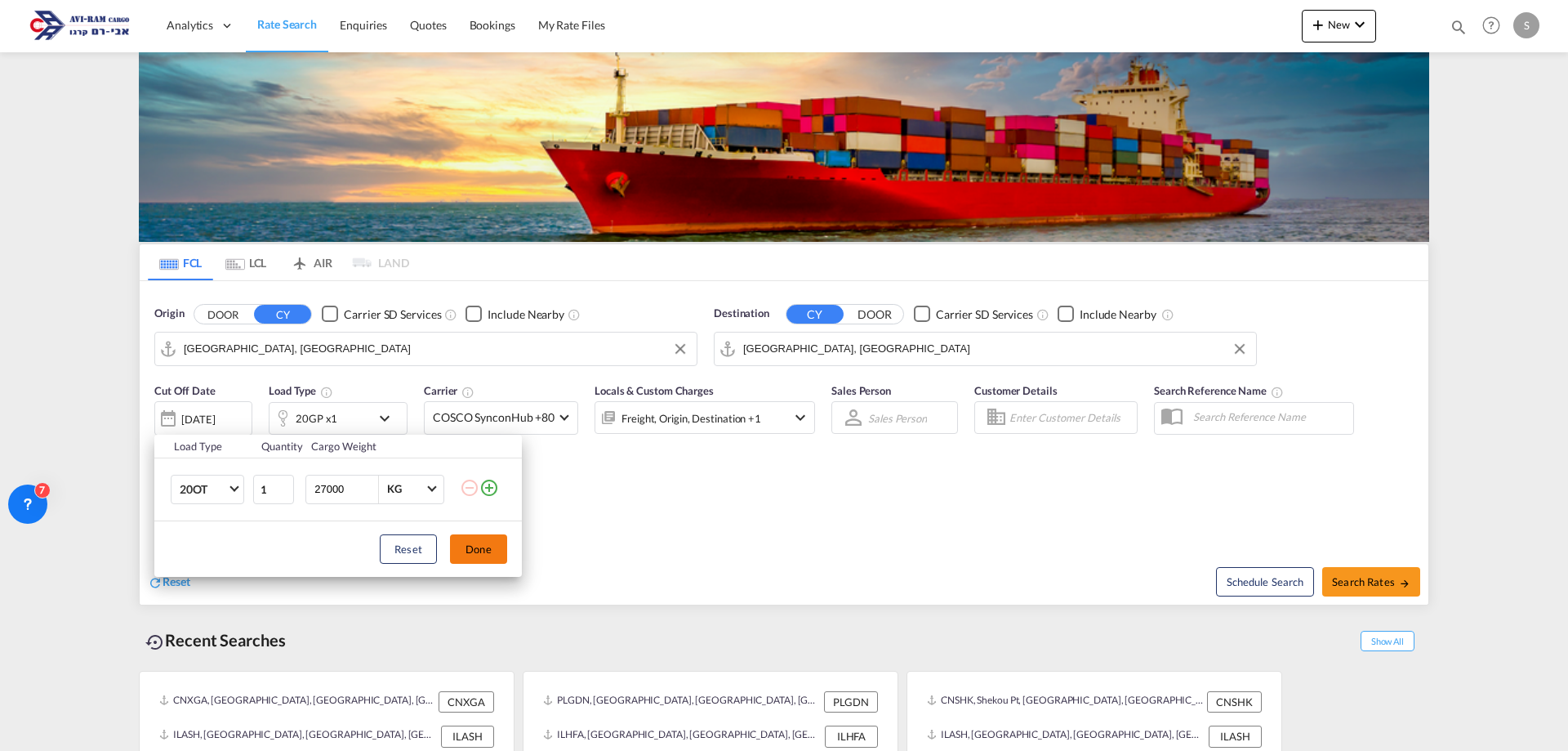
type input "27000"
click at [483, 553] on button "Done" at bounding box center [478, 549] width 57 height 30
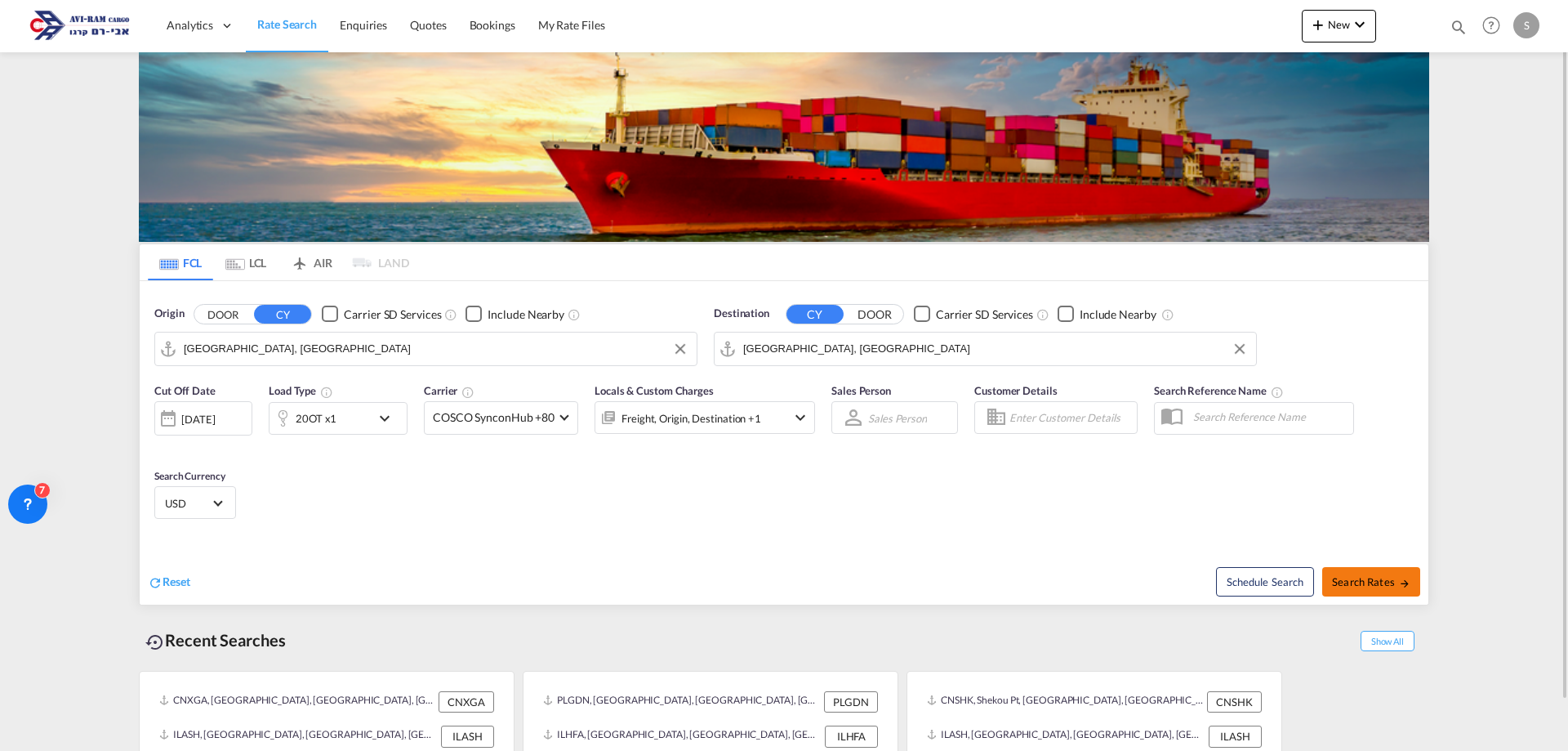
click at [1358, 573] on button "Search Rates" at bounding box center [1371, 582] width 98 height 30
type input "CNTAO to ILHFA / 14 Aug 2025"
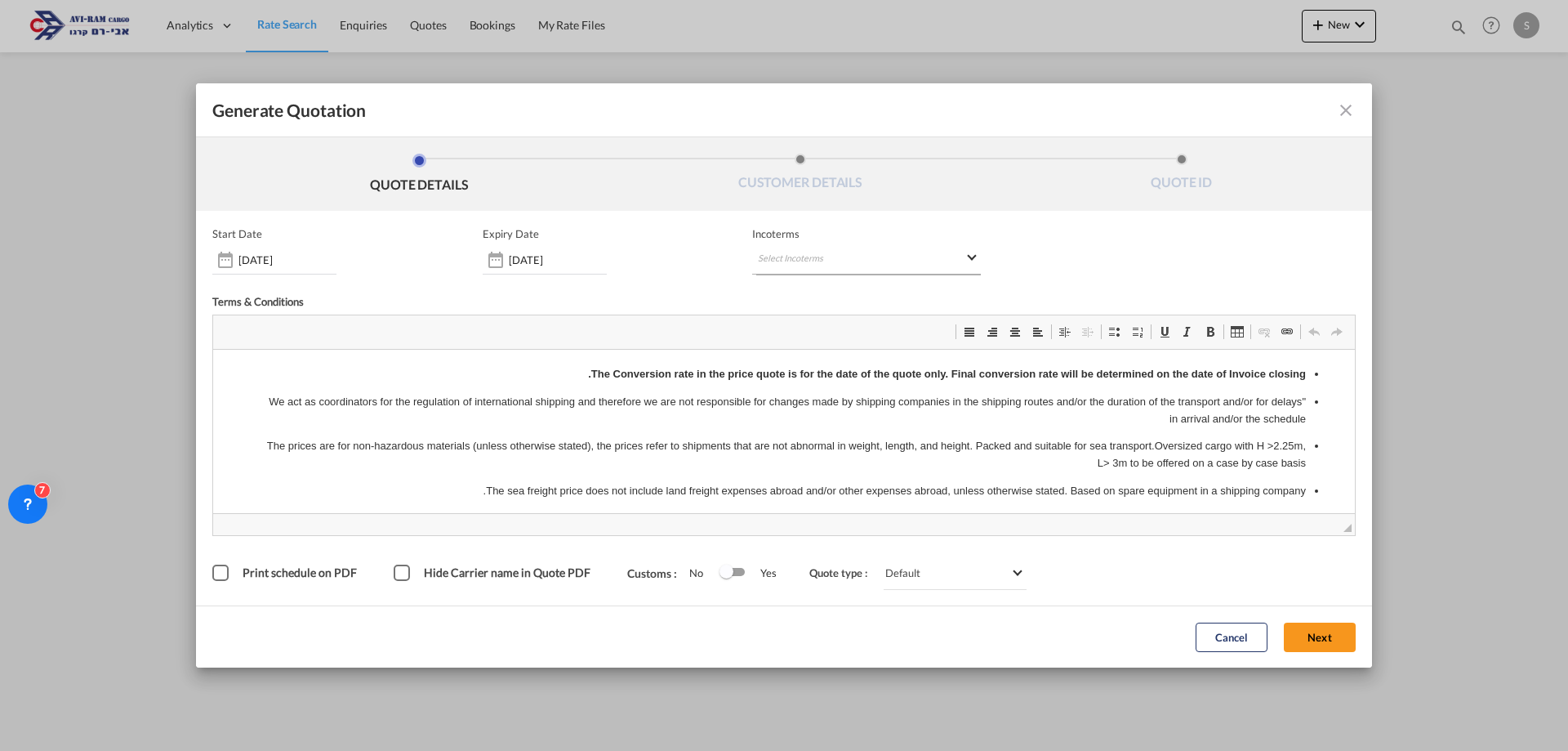
click at [846, 263] on md-select "Select Incoterms EXW - import Ex Works CFR - export Cost and Freight CPT - expo…" at bounding box center [866, 260] width 229 height 30
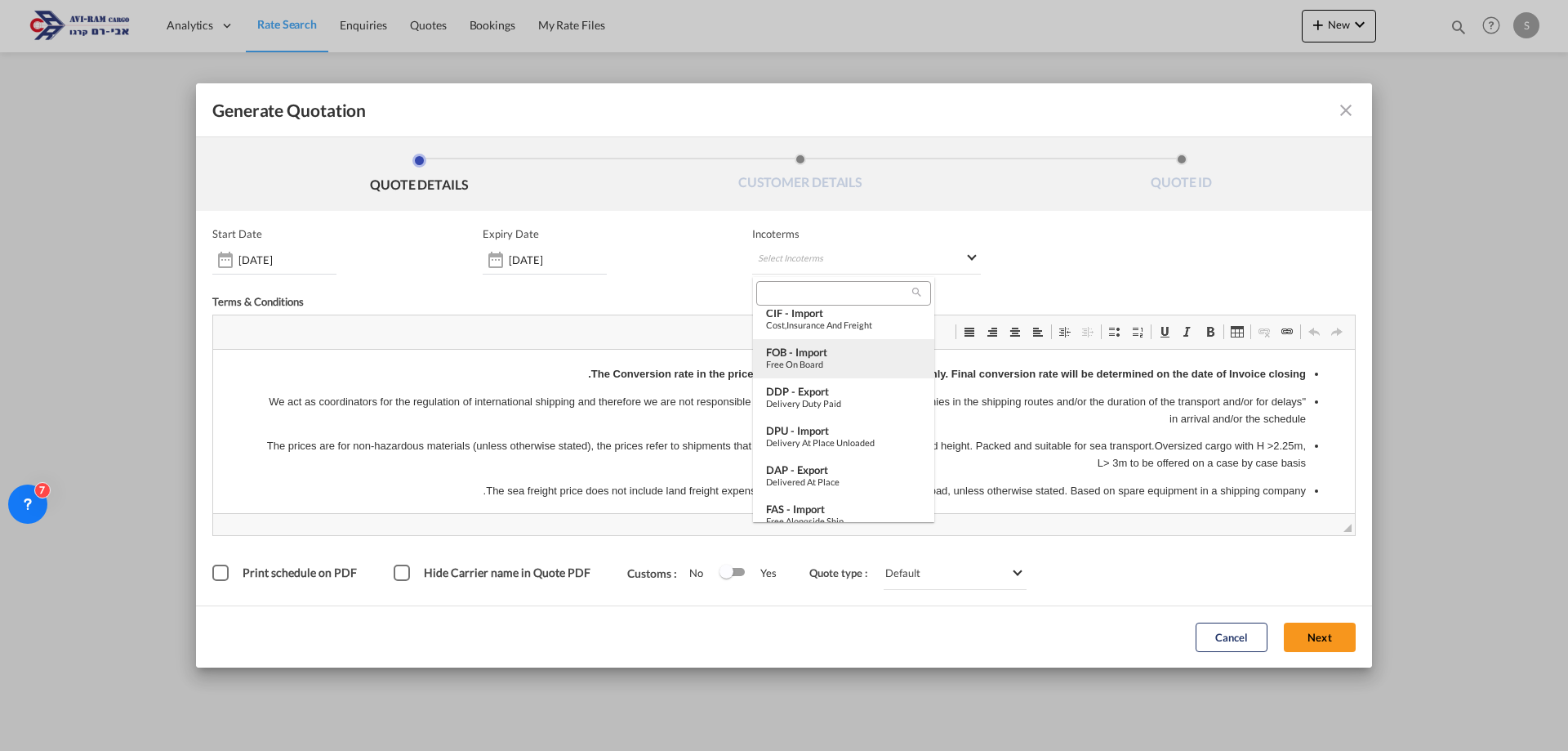
click at [844, 359] on div "Free on Board" at bounding box center [844, 364] width 155 height 10
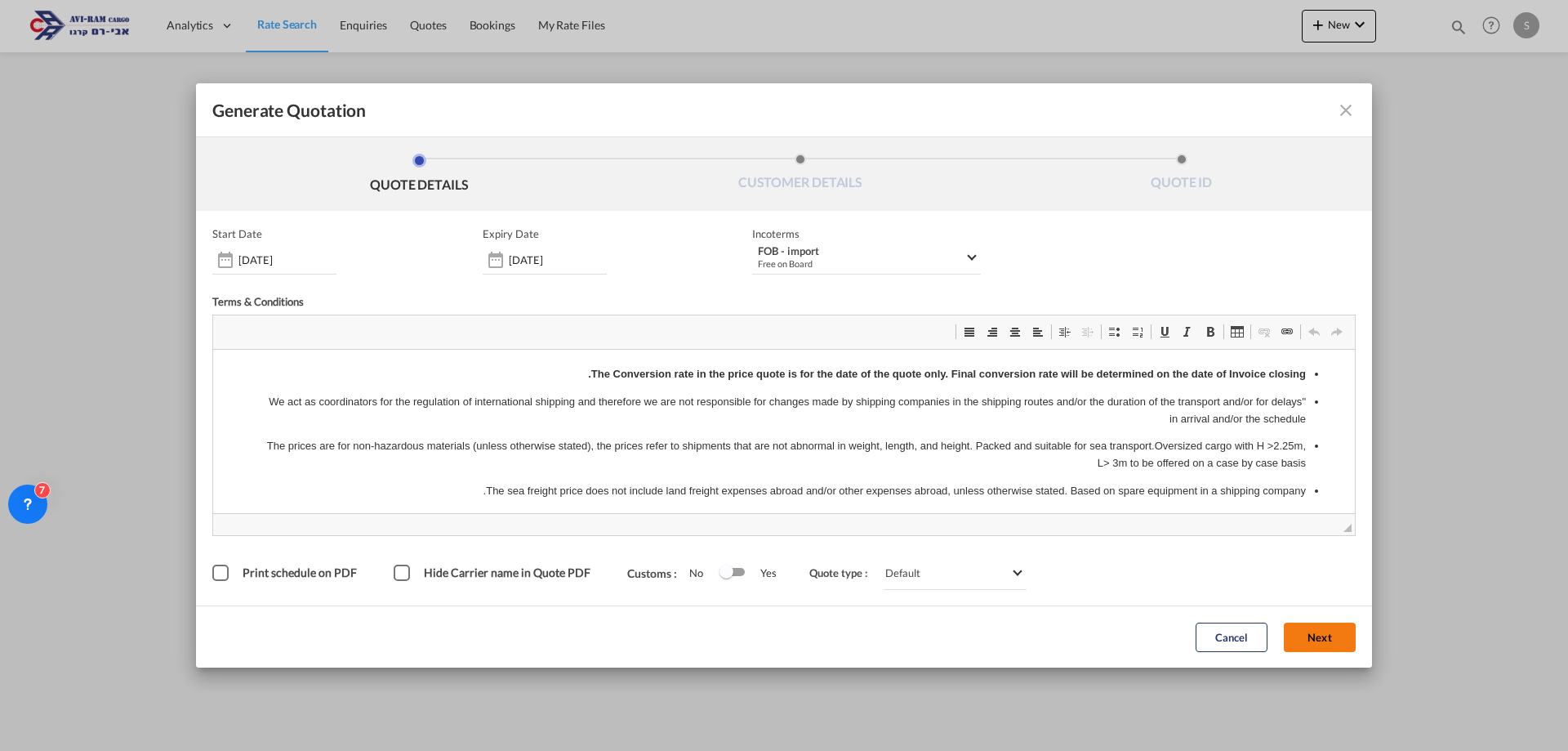
click at [1314, 636] on button "Next" at bounding box center [1319, 638] width 72 height 30
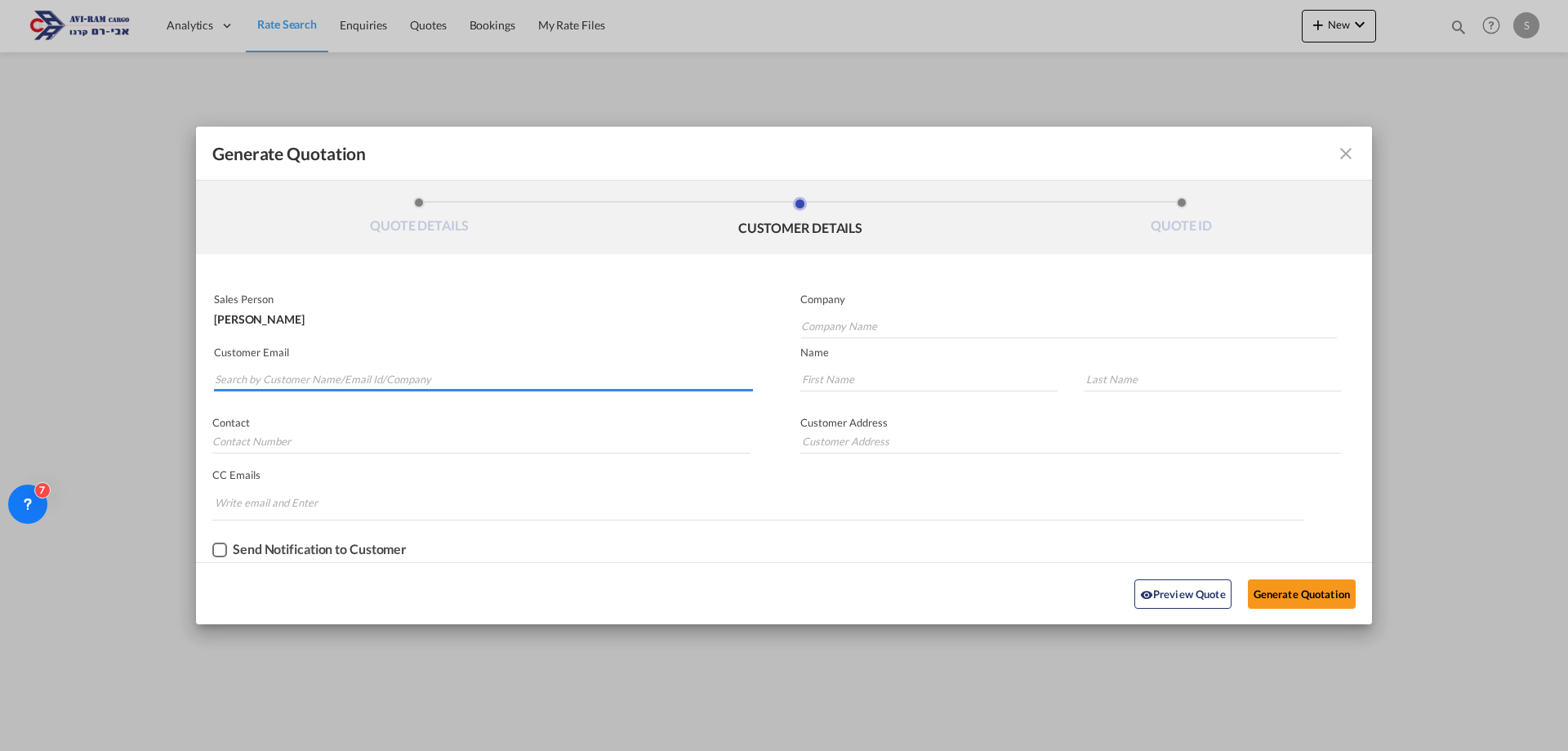
click at [340, 373] on input "Search by Customer Name/Email Id/Company" at bounding box center [484, 379] width 538 height 24
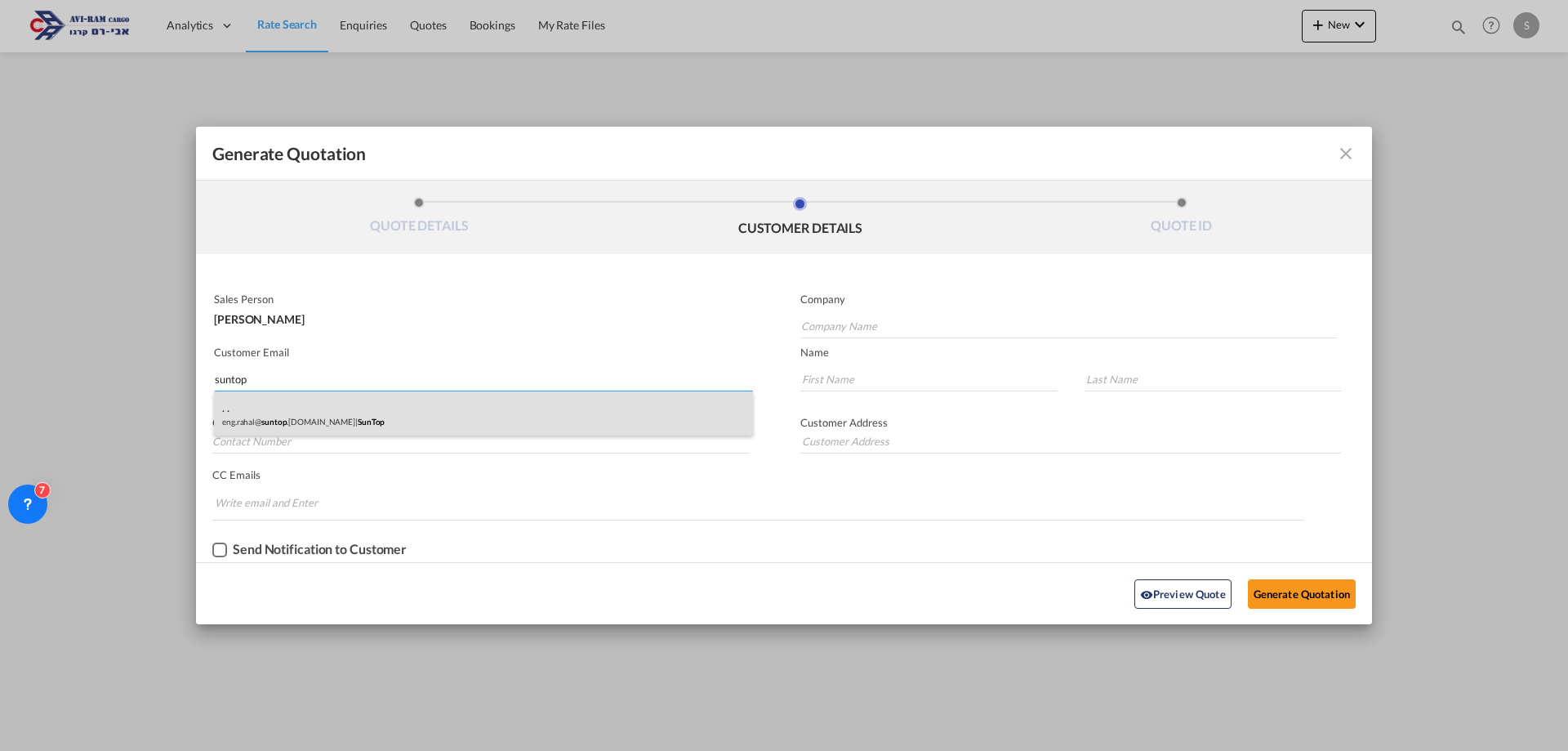
type input "suntop"
click at [354, 418] on div ". . eng.rahal@ suntop .co.il | SunTop" at bounding box center [484, 413] width 539 height 44
type input "SunTop"
type input "eng.rahal@suntop.co.il"
type input "."
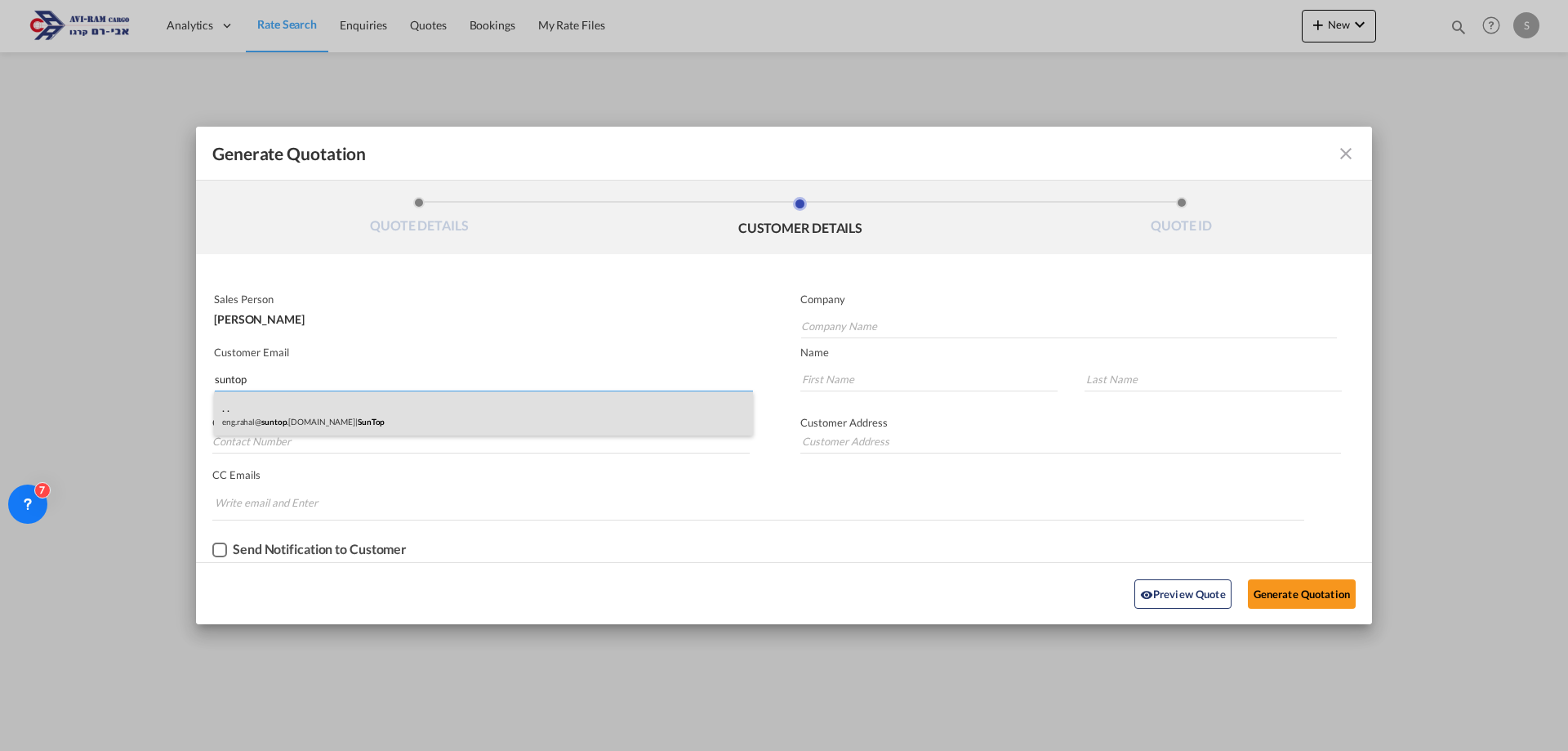
type input "."
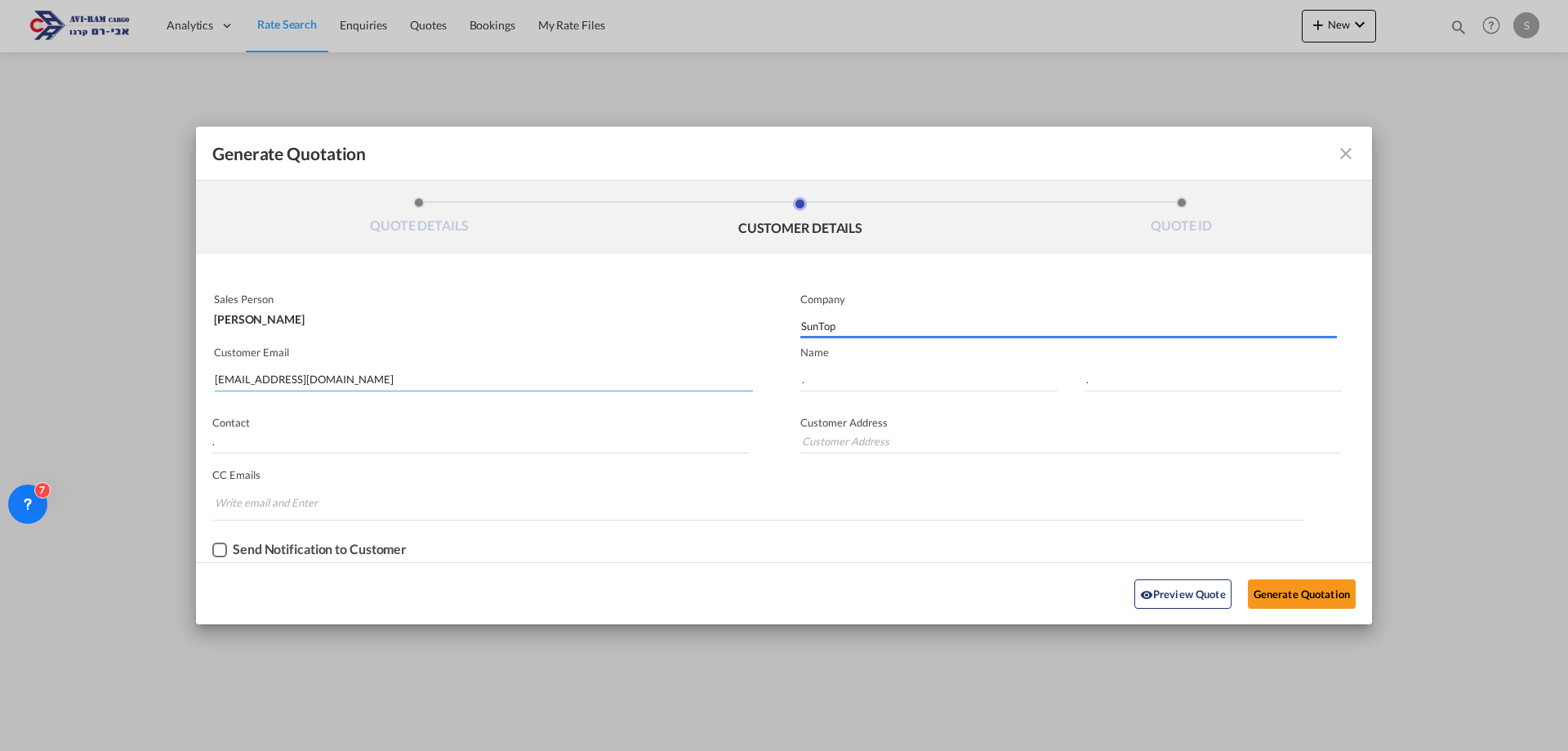
drag, startPoint x: 327, startPoint y: 376, endPoint x: 150, endPoint y: 381, distance: 177.1
click at [150, 381] on div "Generate Quotation QUOTE DETAILS CUSTOMER DETAILS QUOTE ID Start Date 14 Aug 20…" at bounding box center [784, 375] width 1568 height 751
type input "."
click at [1322, 587] on button "Generate Quotation" at bounding box center [1302, 594] width 108 height 30
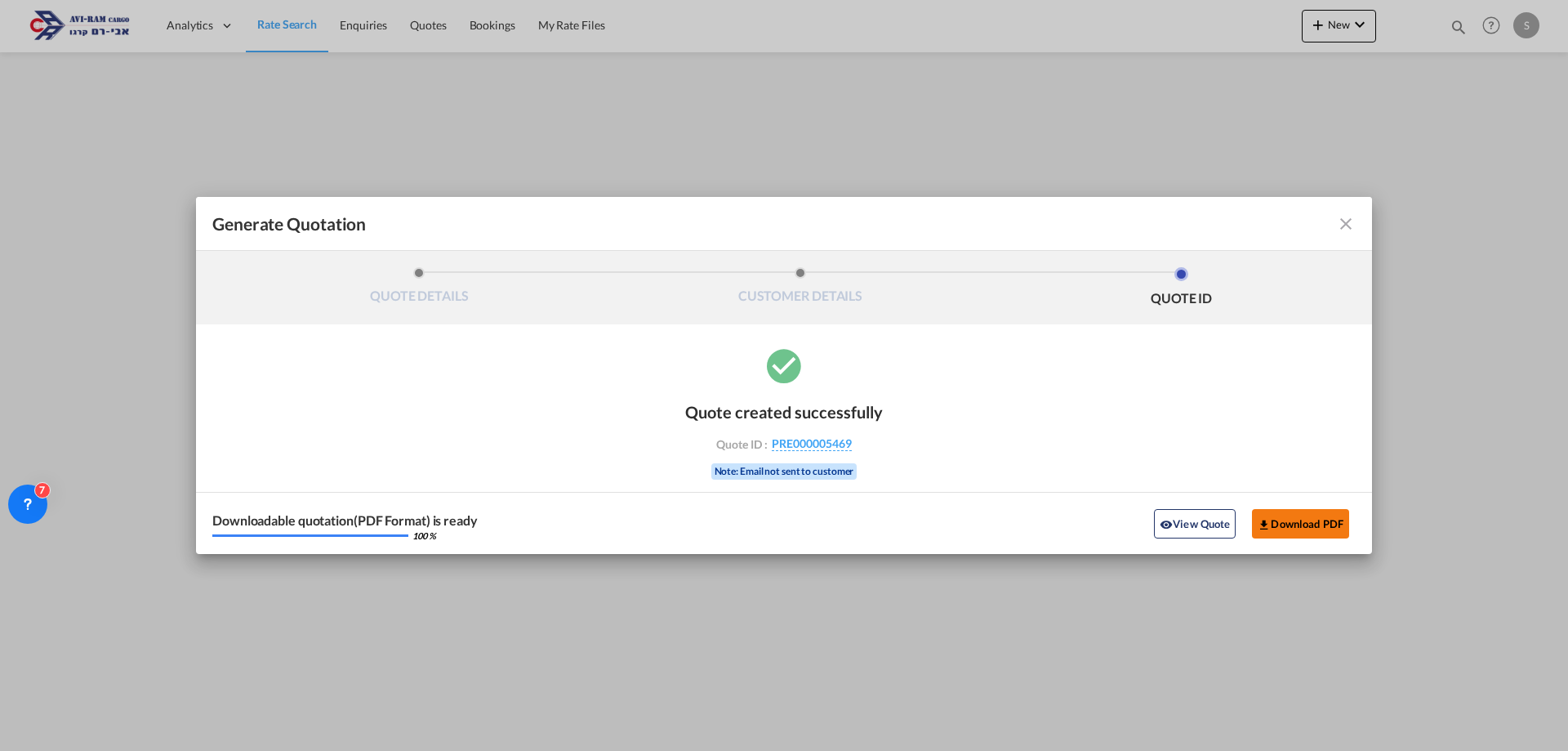
click at [1321, 526] on button "Download PDF" at bounding box center [1301, 524] width 97 height 30
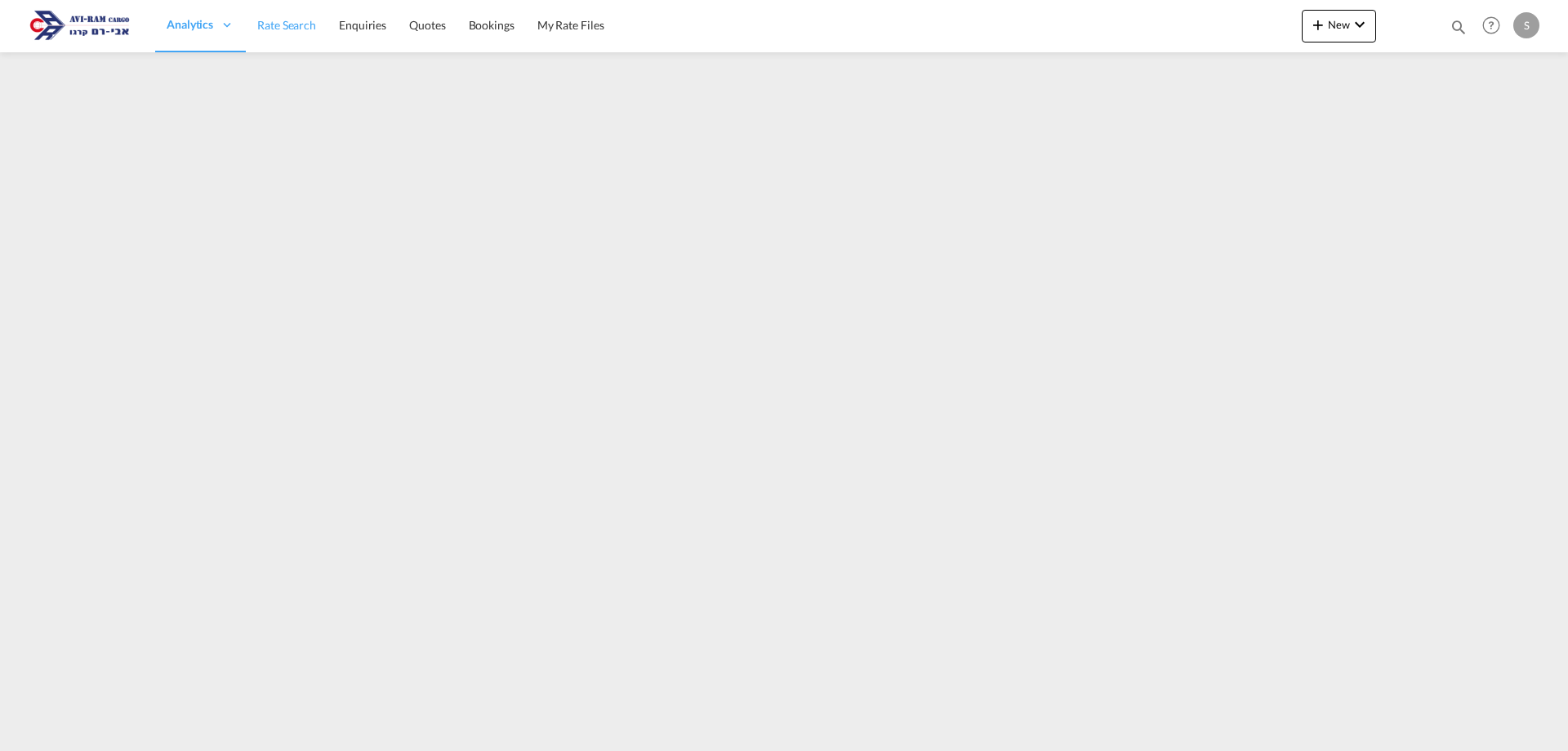
click at [300, 27] on span "Rate Search" at bounding box center [287, 25] width 59 height 14
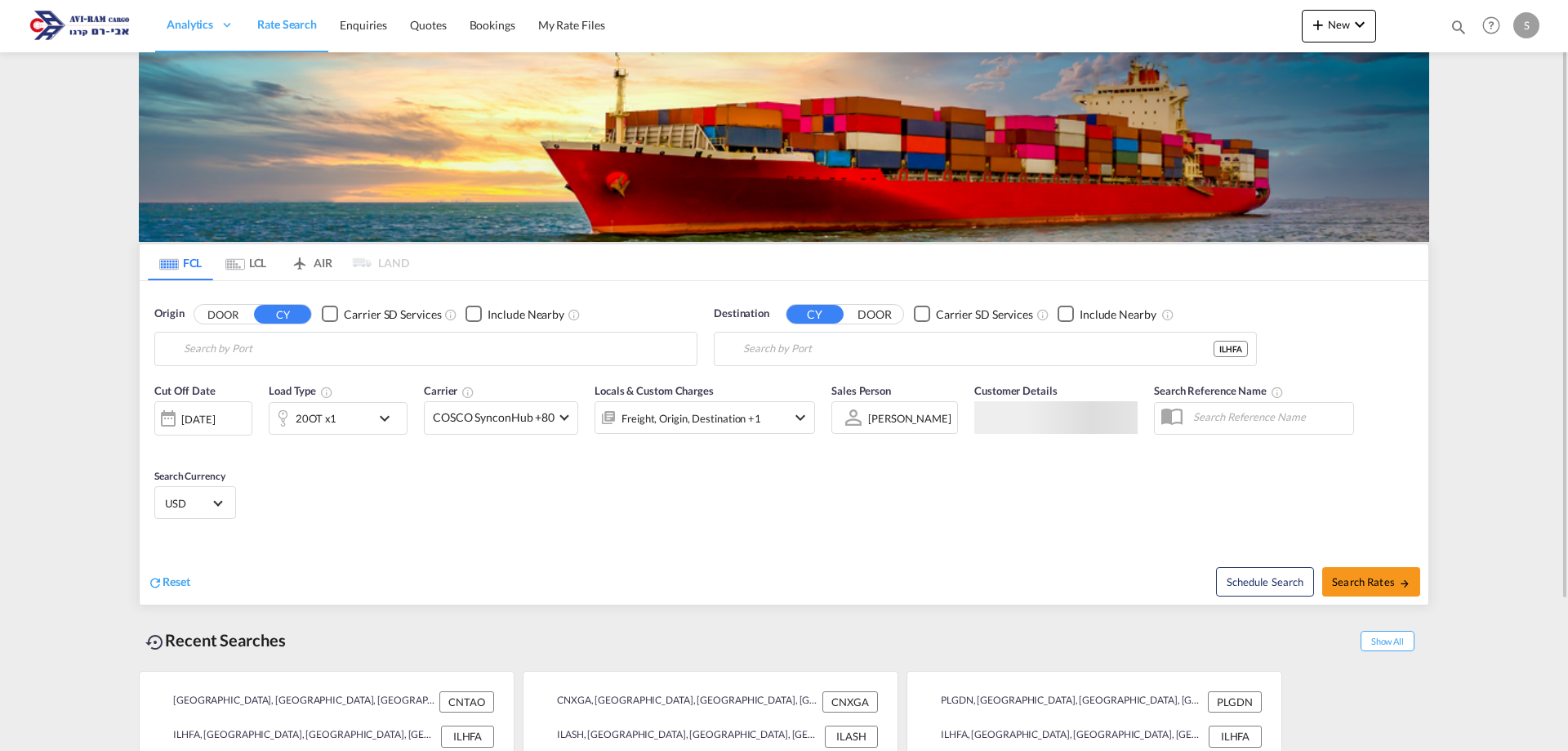
type input "[GEOGRAPHIC_DATA], [GEOGRAPHIC_DATA]"
click at [260, 342] on input "[GEOGRAPHIC_DATA], [GEOGRAPHIC_DATA]" at bounding box center [416, 349] width 464 height 24
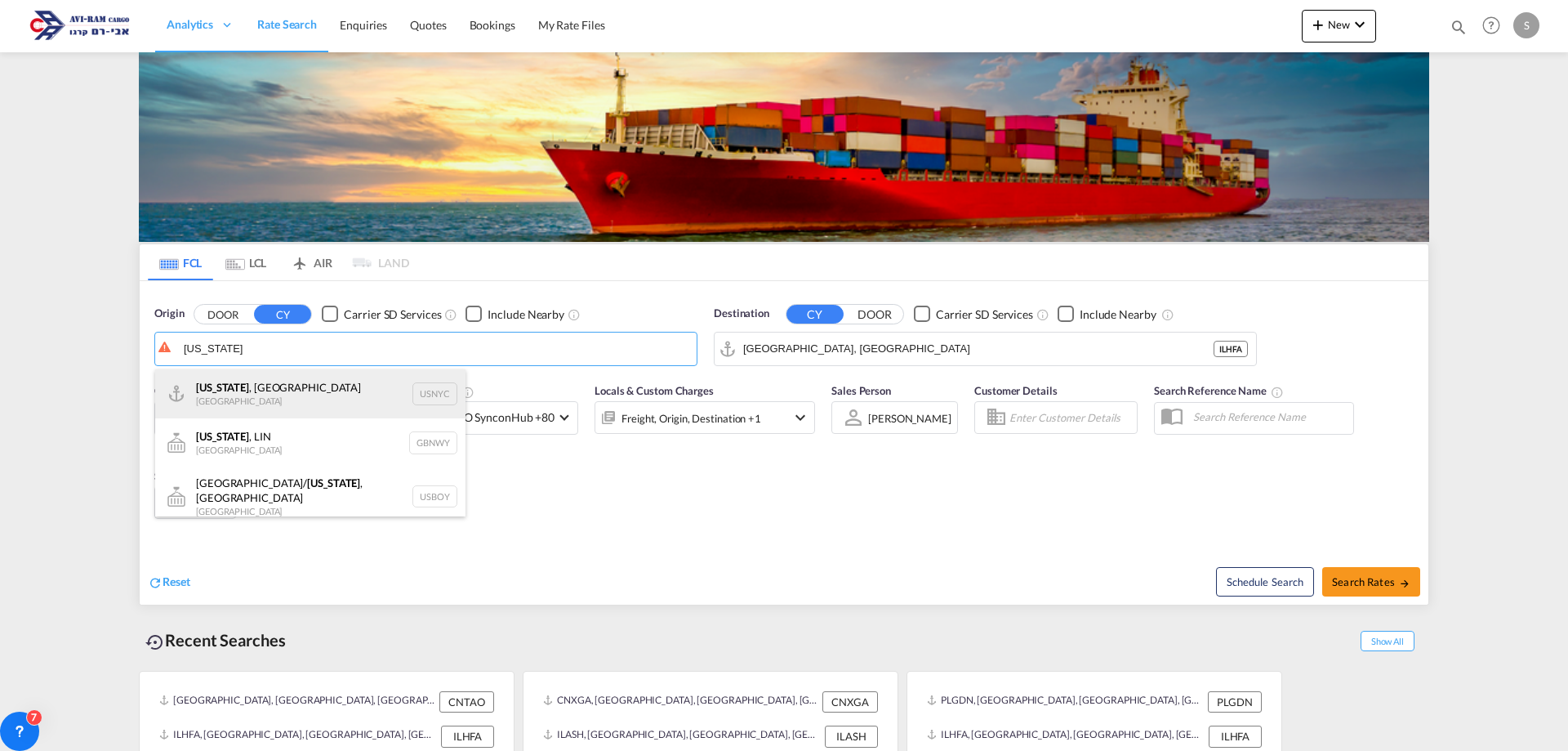
click at [299, 393] on div "[US_STATE] , [GEOGRAPHIC_DATA] [GEOGRAPHIC_DATA] USNYC" at bounding box center [310, 393] width 310 height 49
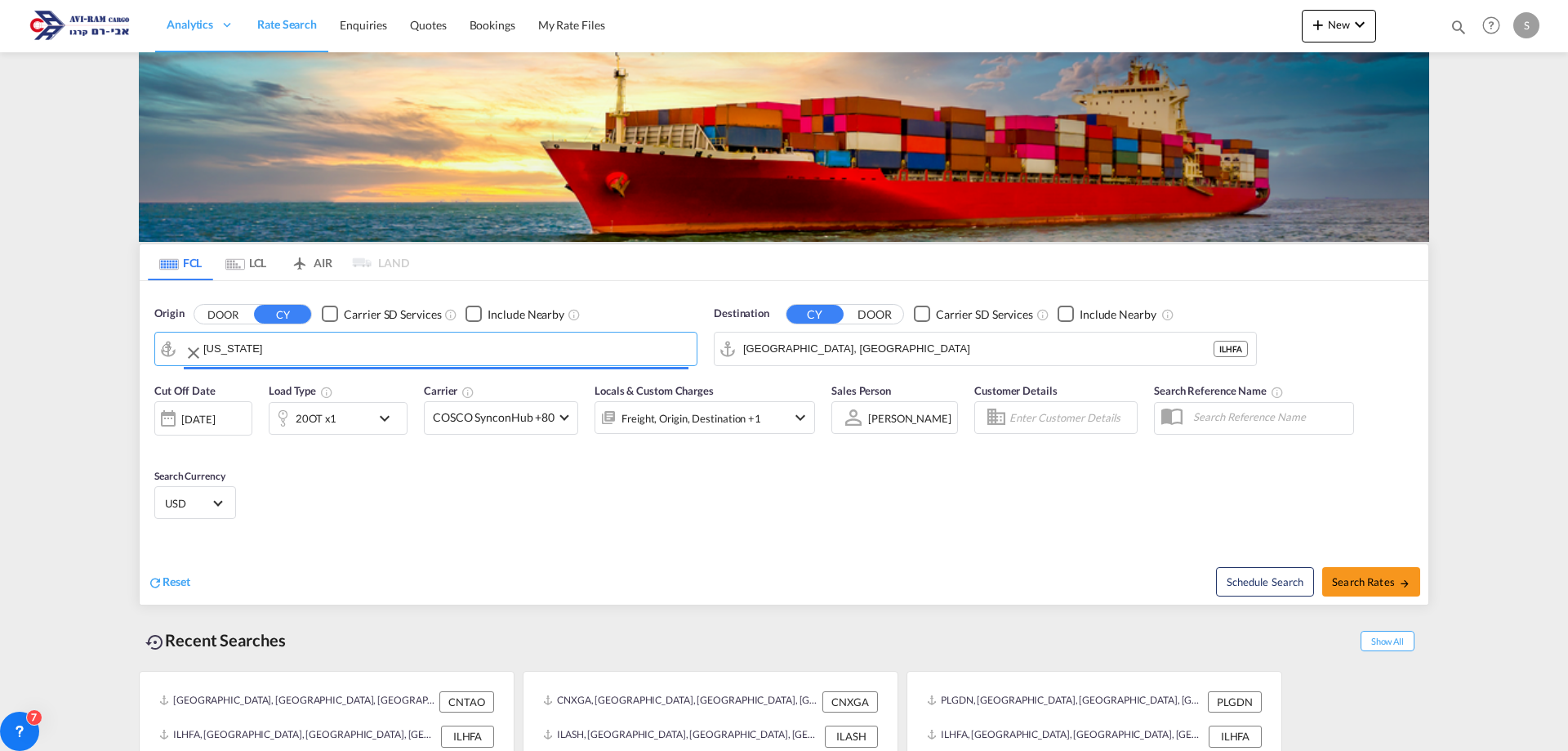
type input "[US_STATE], [GEOGRAPHIC_DATA], USNYC"
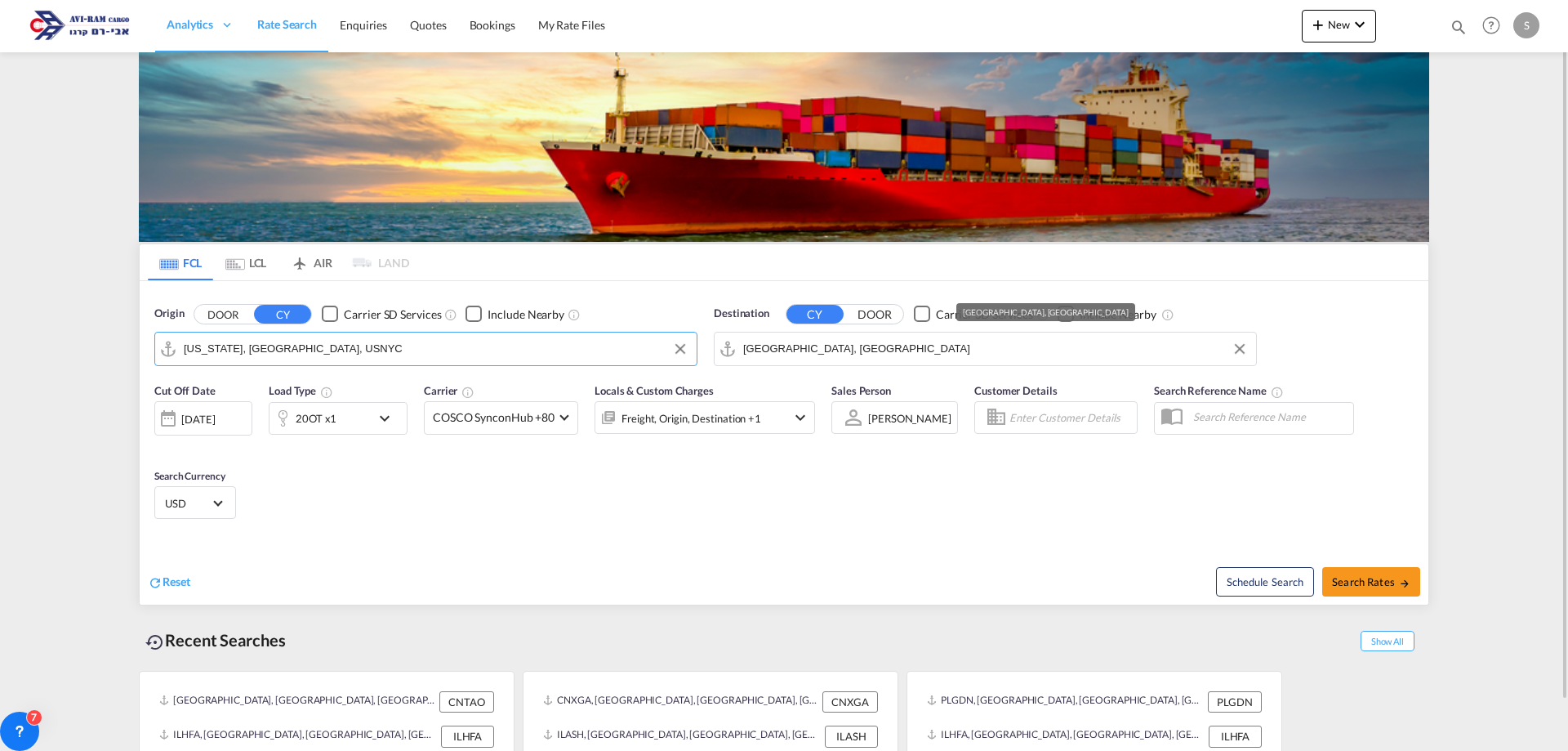
click at [811, 345] on input "[GEOGRAPHIC_DATA], [GEOGRAPHIC_DATA]" at bounding box center [996, 349] width 504 height 24
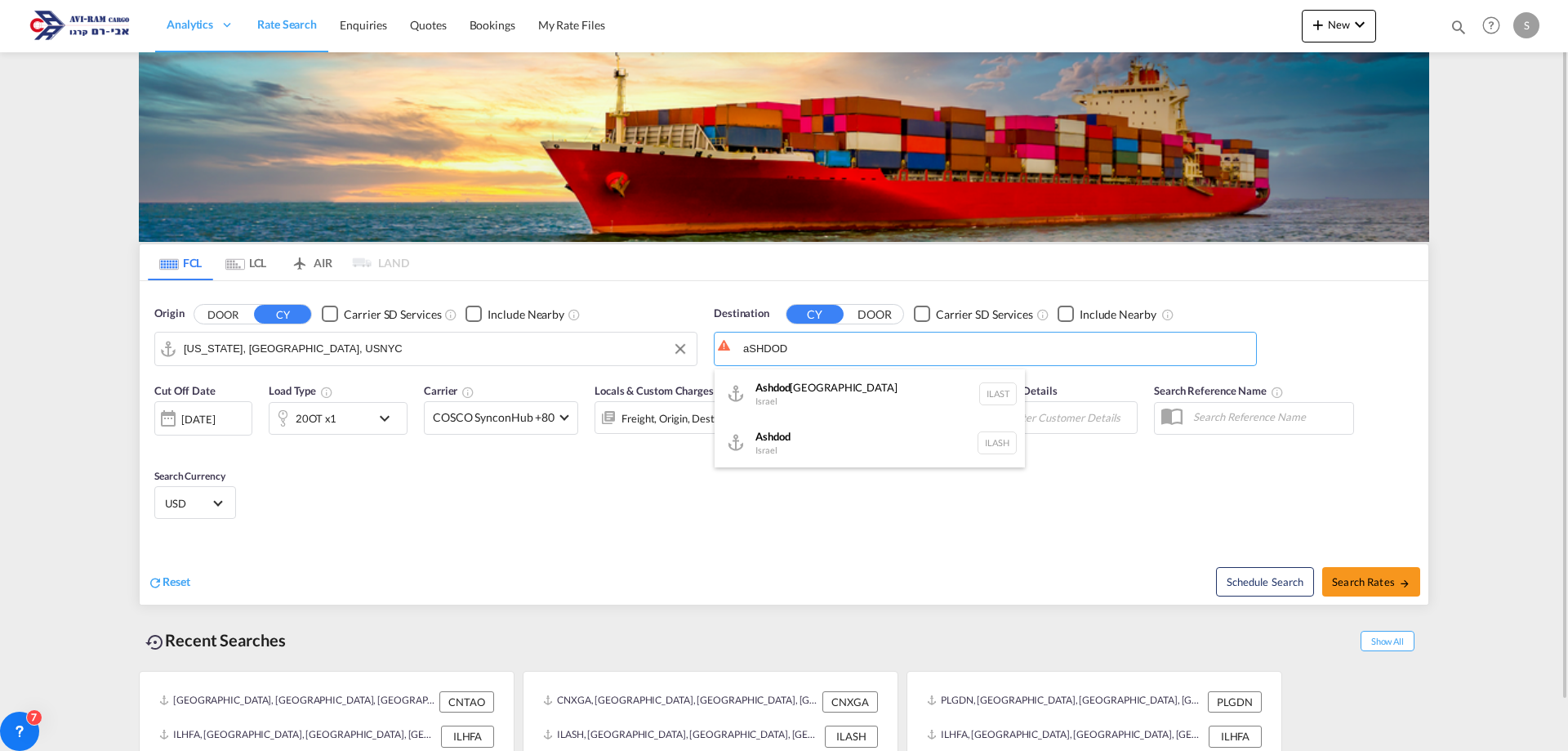
click at [802, 435] on div "Ashdod [GEOGRAPHIC_DATA] [GEOGRAPHIC_DATA]" at bounding box center [870, 443] width 310 height 49
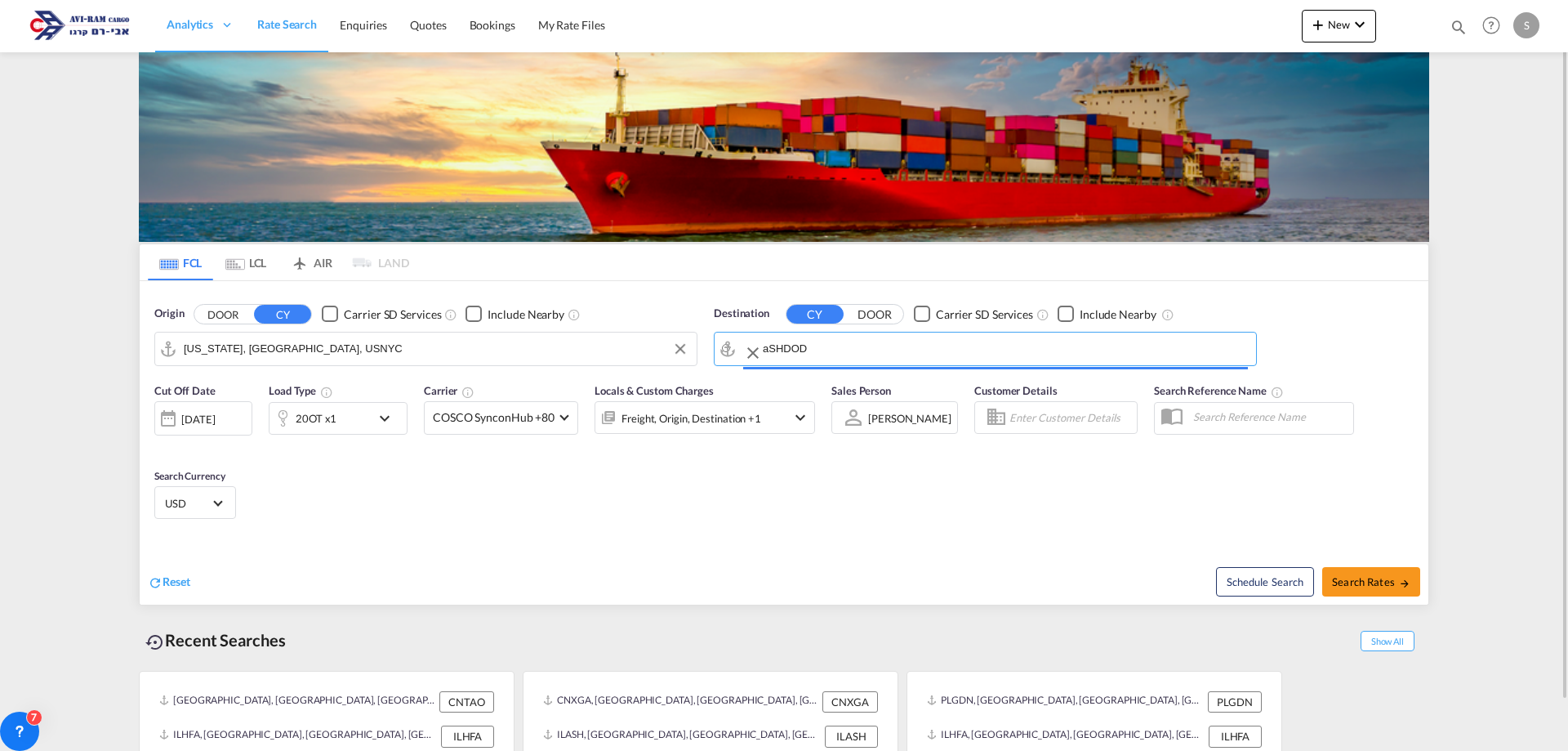
type input "Ashdod, ILASH"
click at [355, 418] on div "20OT x1" at bounding box center [320, 419] width 101 height 33
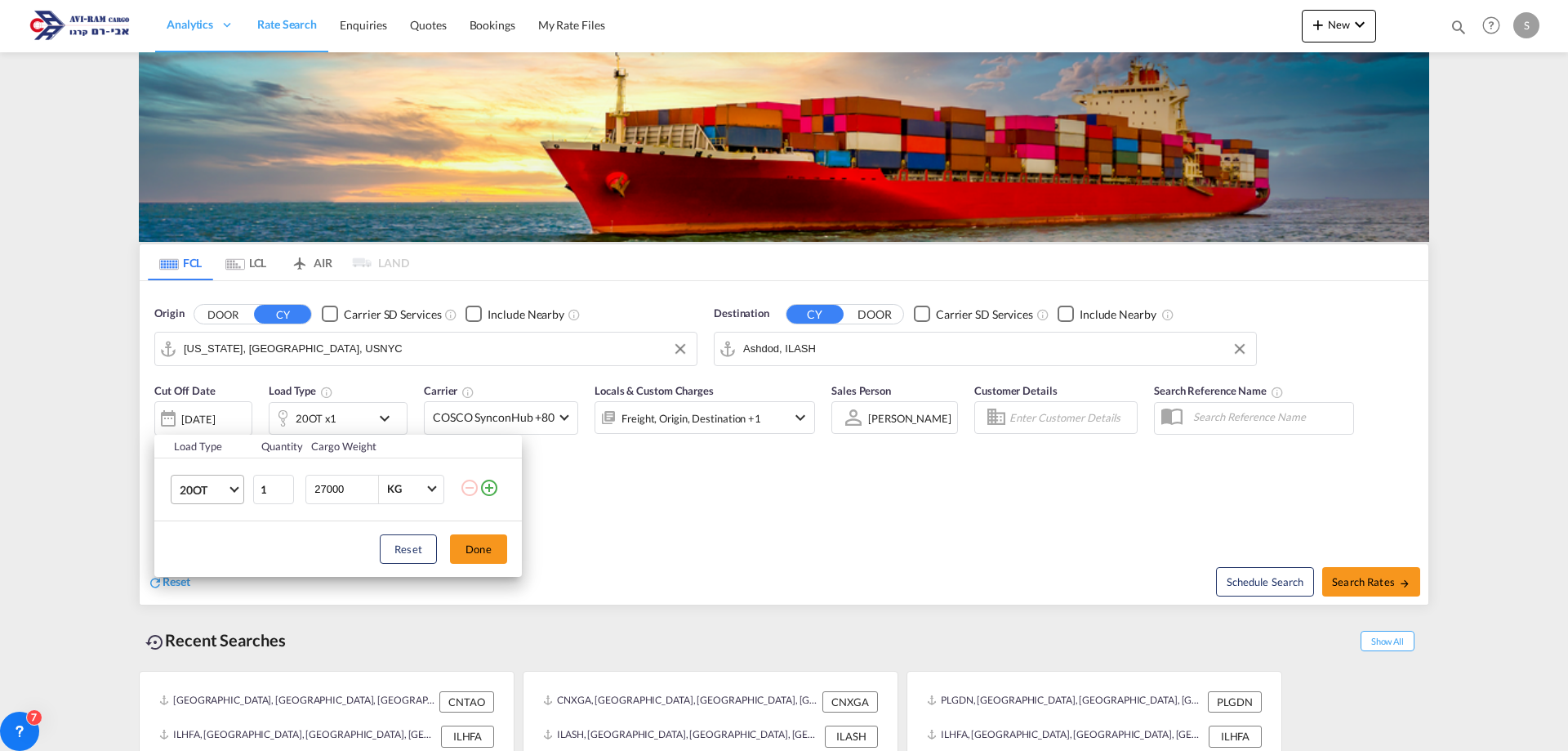
click at [206, 502] on md-select "20OT 20GP 40GP 40HC 45HC 20RE 40RE 40HR 20OT 40OT 20FR 40FR 40NR 20NR 45S 20TK …" at bounding box center [207, 490] width 74 height 30
click at [204, 406] on div "20GP" at bounding box center [194, 404] width 29 height 17
drag, startPoint x: 351, startPoint y: 488, endPoint x: 308, endPoint y: 488, distance: 43.0
click at [308, 488] on div "27000 KG KG" at bounding box center [375, 490] width 139 height 30
type input "8000"
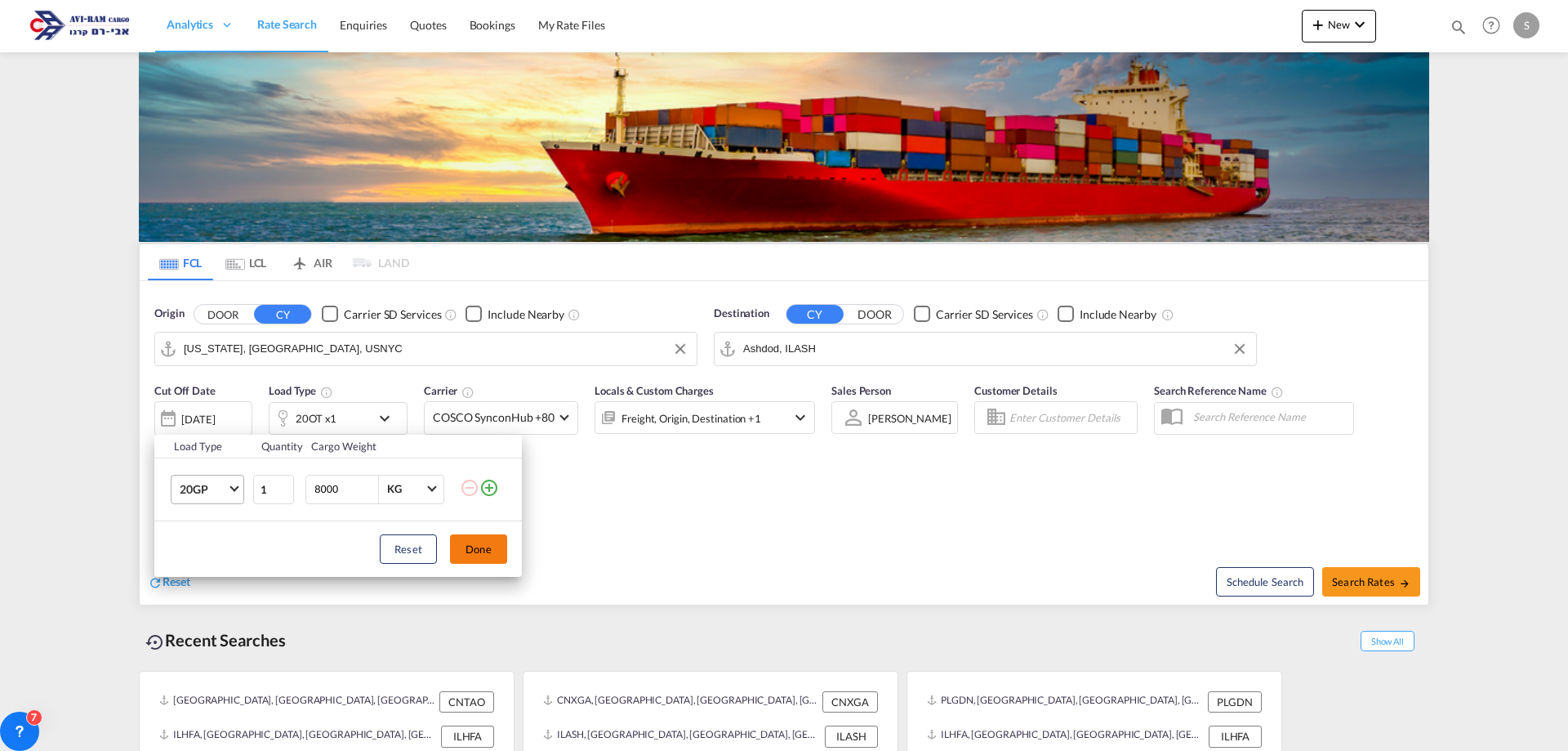
click at [464, 555] on button "Done" at bounding box center [478, 549] width 57 height 30
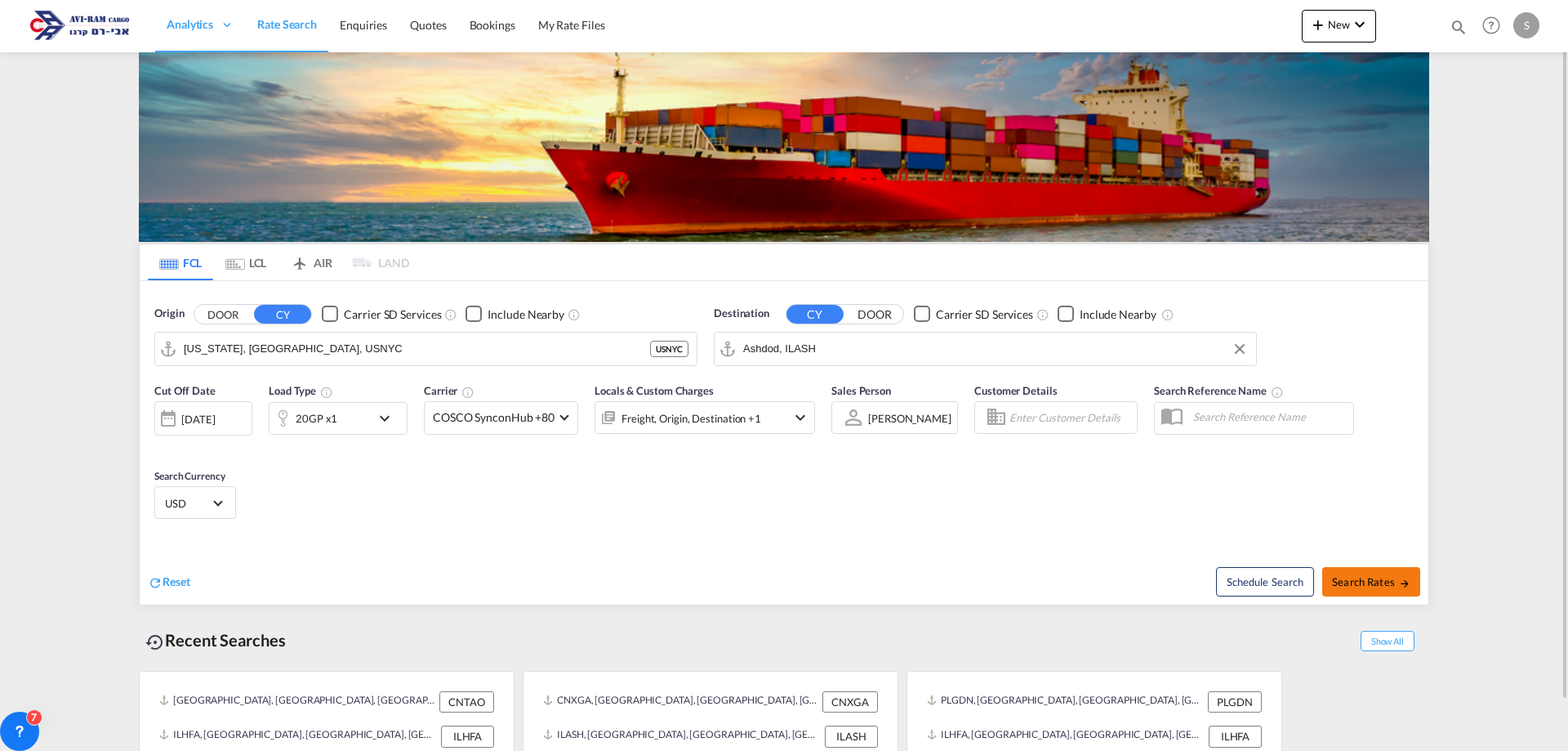
click at [1370, 580] on span "Search Rates" at bounding box center [1371, 581] width 78 height 13
type input "USNYC to ILASH / [DATE]"
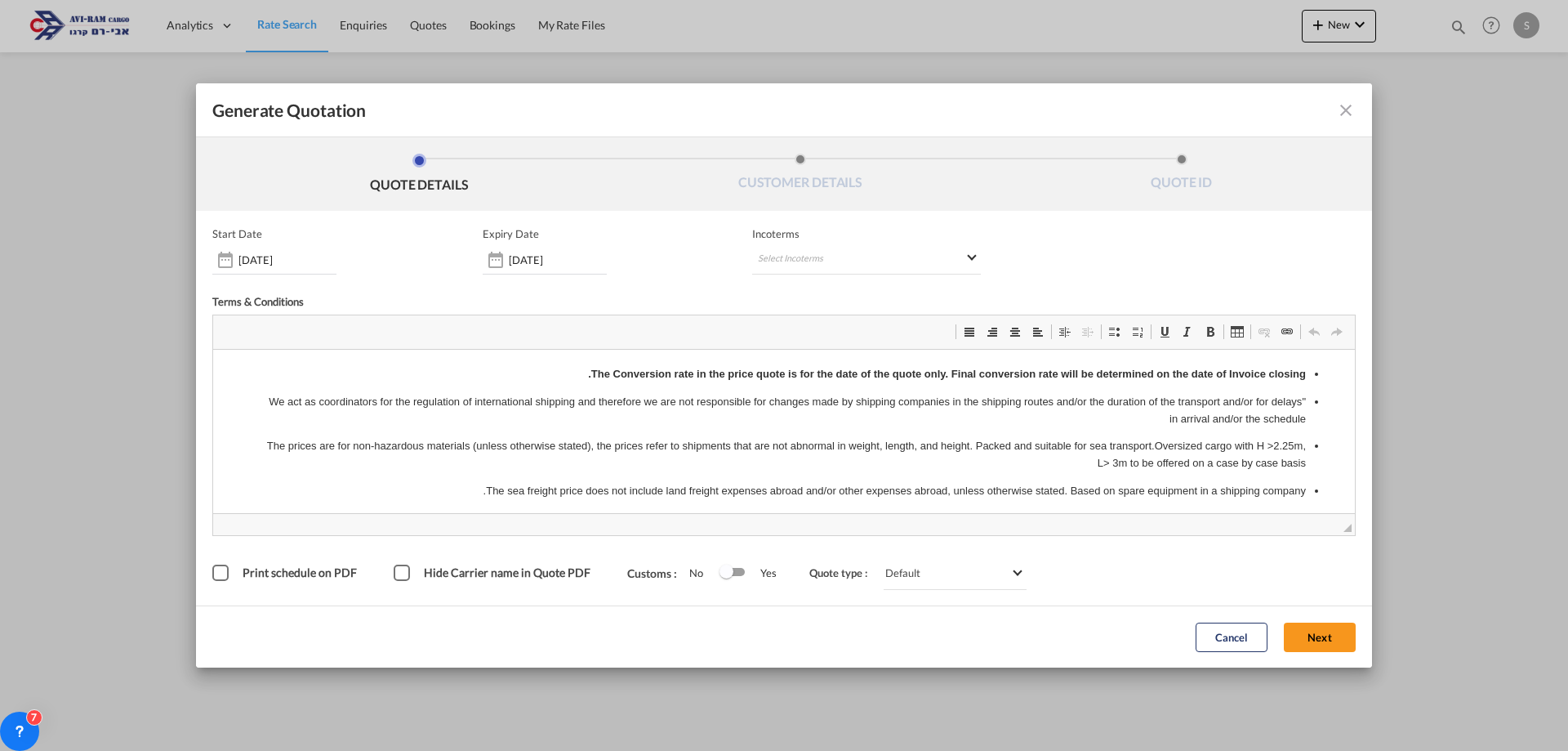
click at [416, 576] on div "Hide Carrier name in Quote PDF" at bounding box center [503, 573] width 175 height 14
click at [526, 268] on div "[DATE]" at bounding box center [544, 260] width 124 height 30
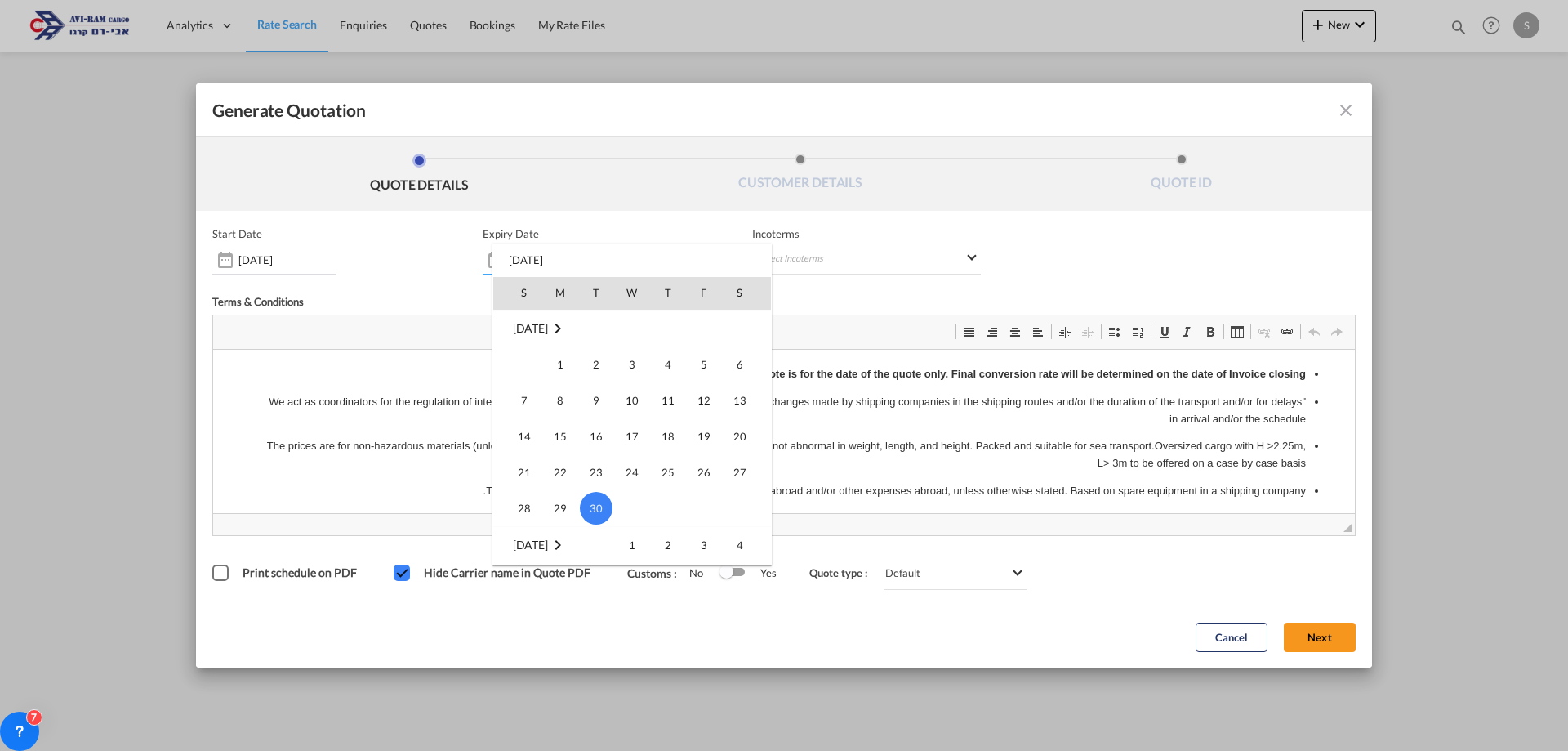
scroll to position [135, 0]
click at [524, 377] on span "31" at bounding box center [524, 373] width 33 height 33
type input "[DATE]"
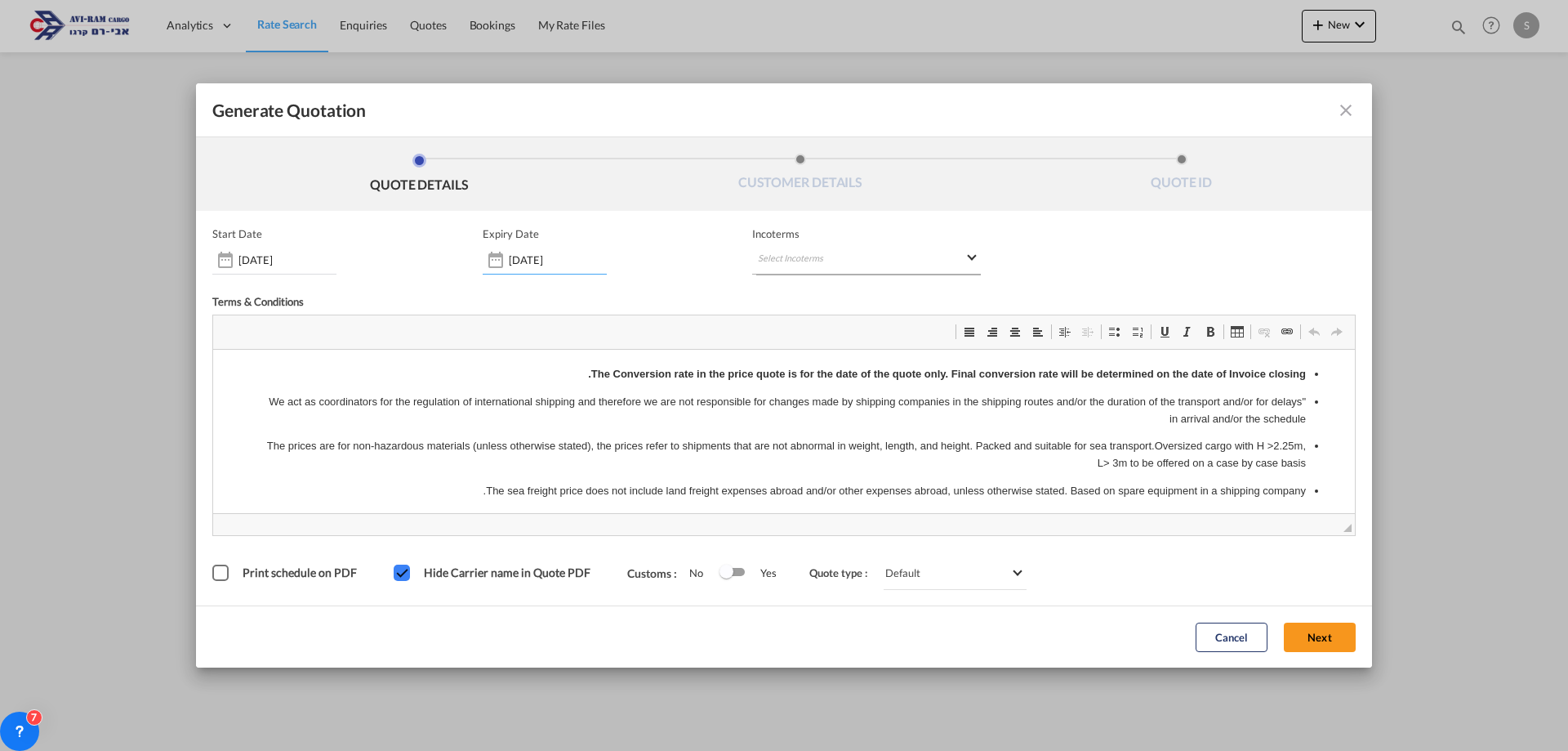
click at [809, 265] on md-select "Select Incoterms DPU - import Delivery at Place Unloaded DDP - export Delivery …" at bounding box center [866, 260] width 229 height 30
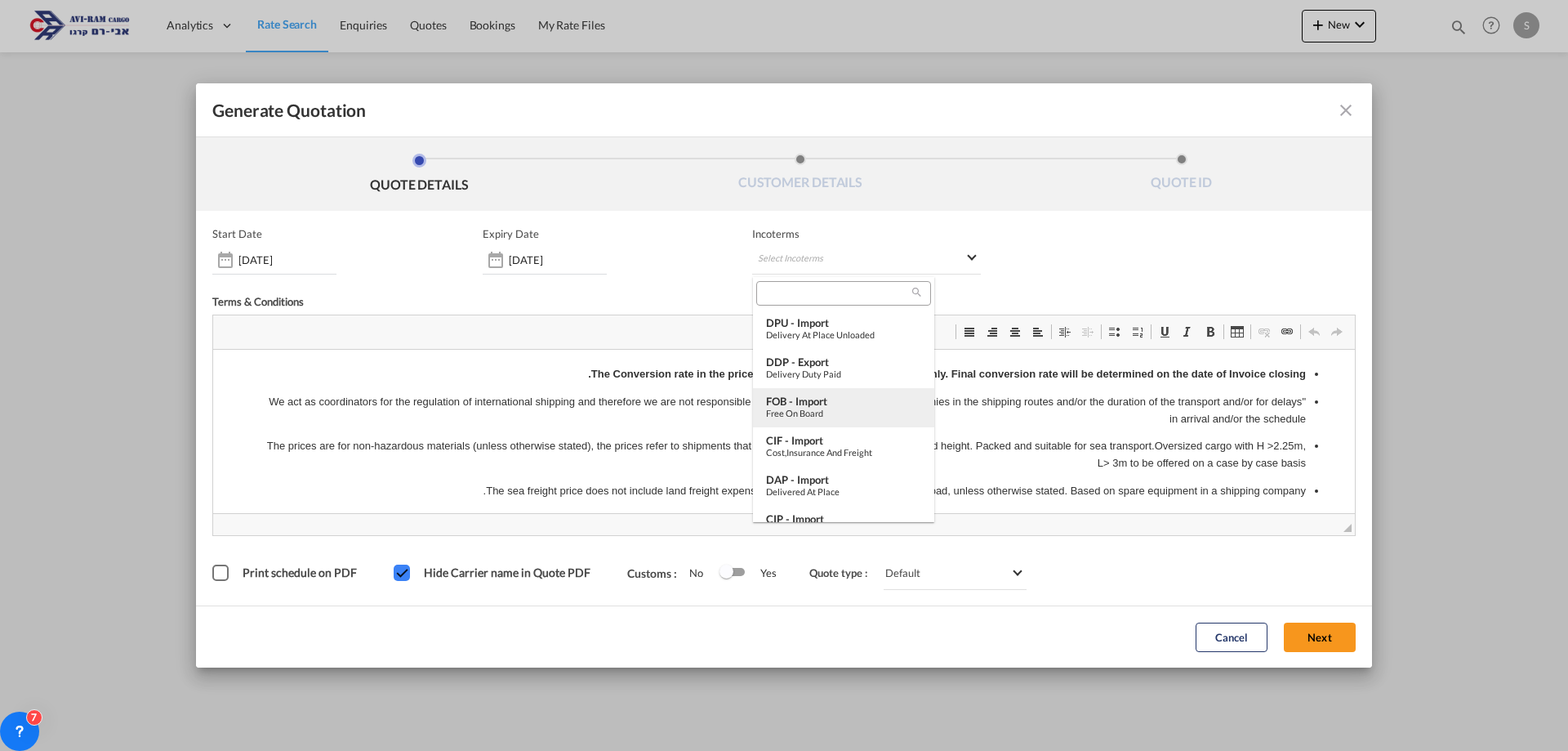
click at [838, 399] on div "FOB - import" at bounding box center [844, 401] width 155 height 13
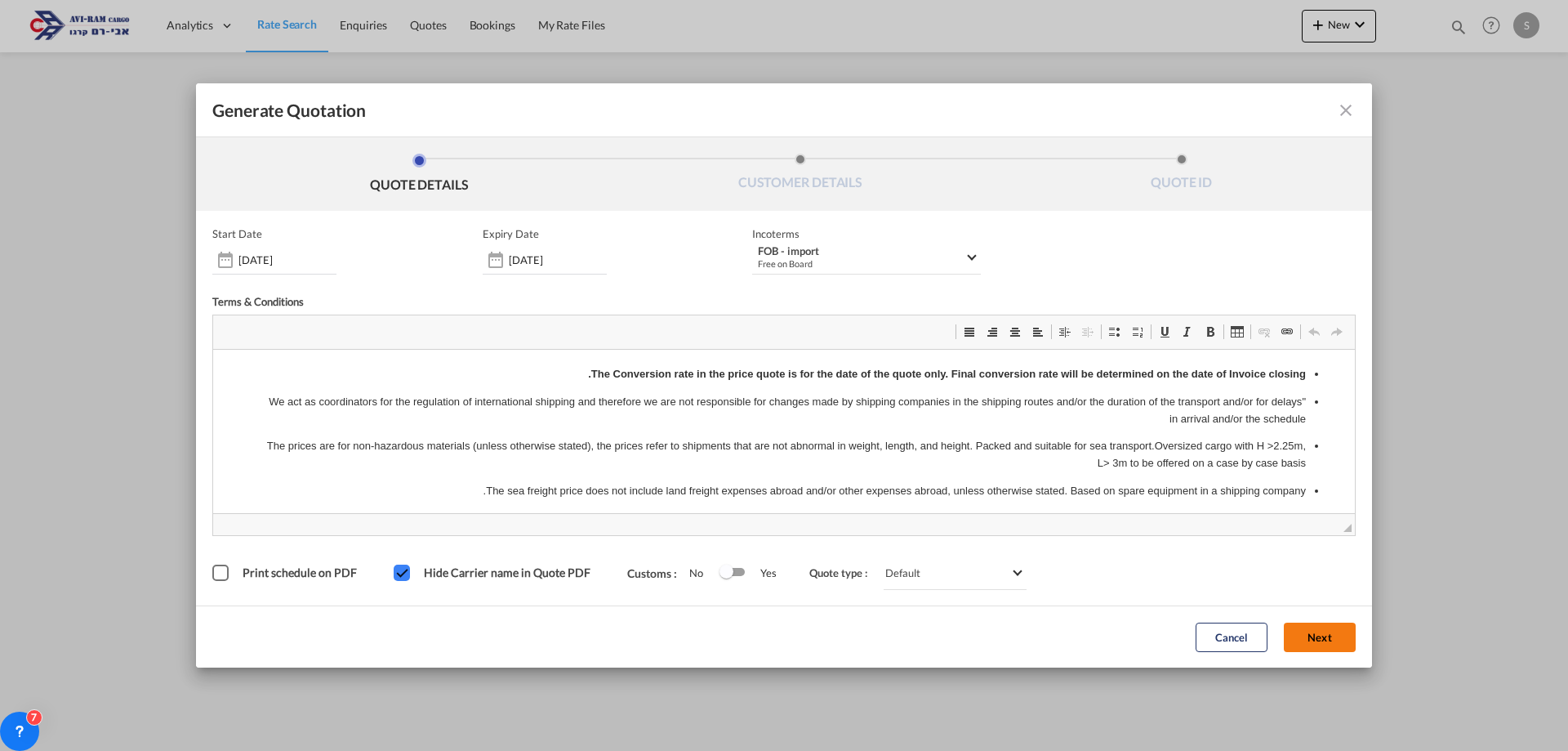
click at [1311, 633] on button "Next" at bounding box center [1319, 638] width 72 height 30
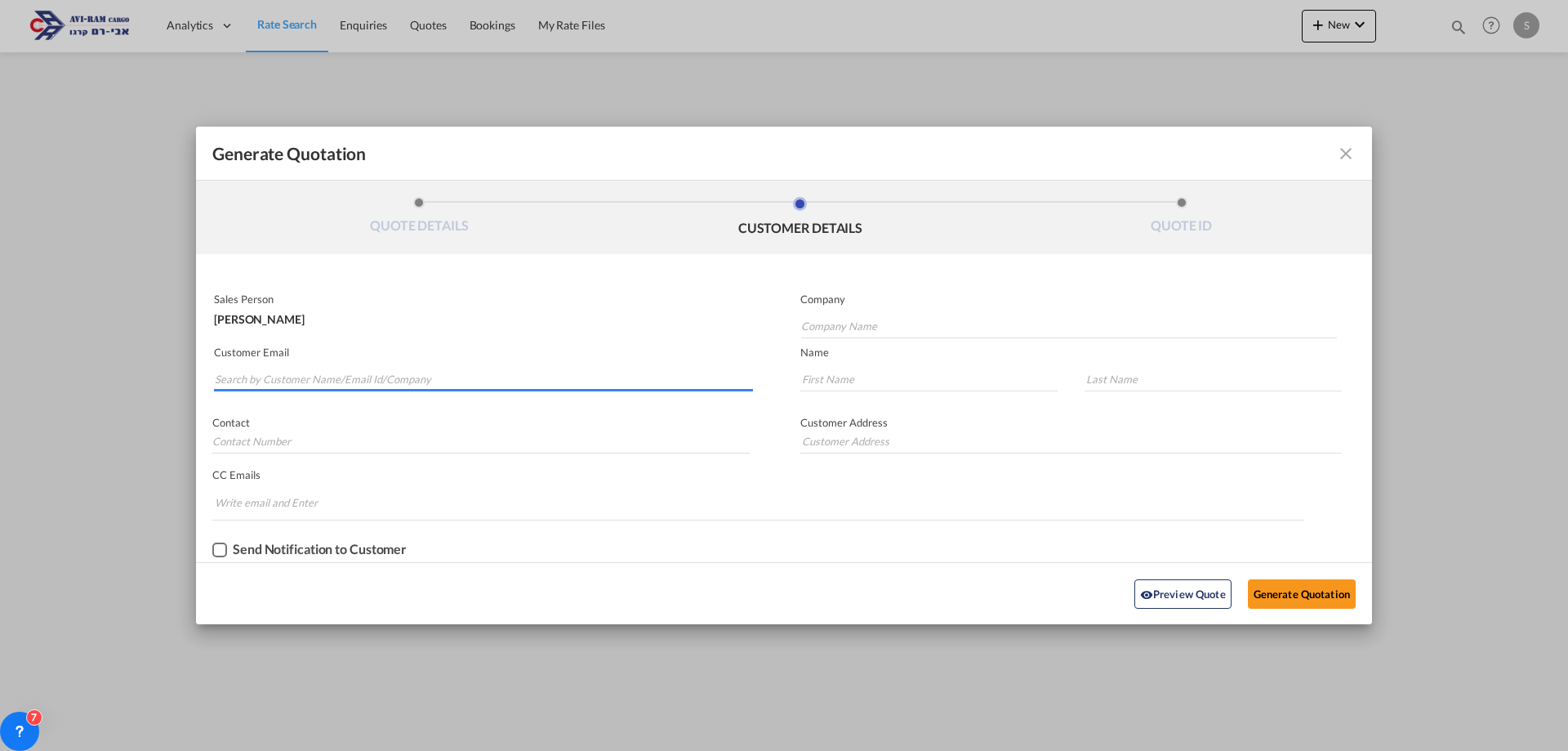
click at [396, 384] on input "Search by Customer Name/Email Id/Company" at bounding box center [484, 379] width 538 height 24
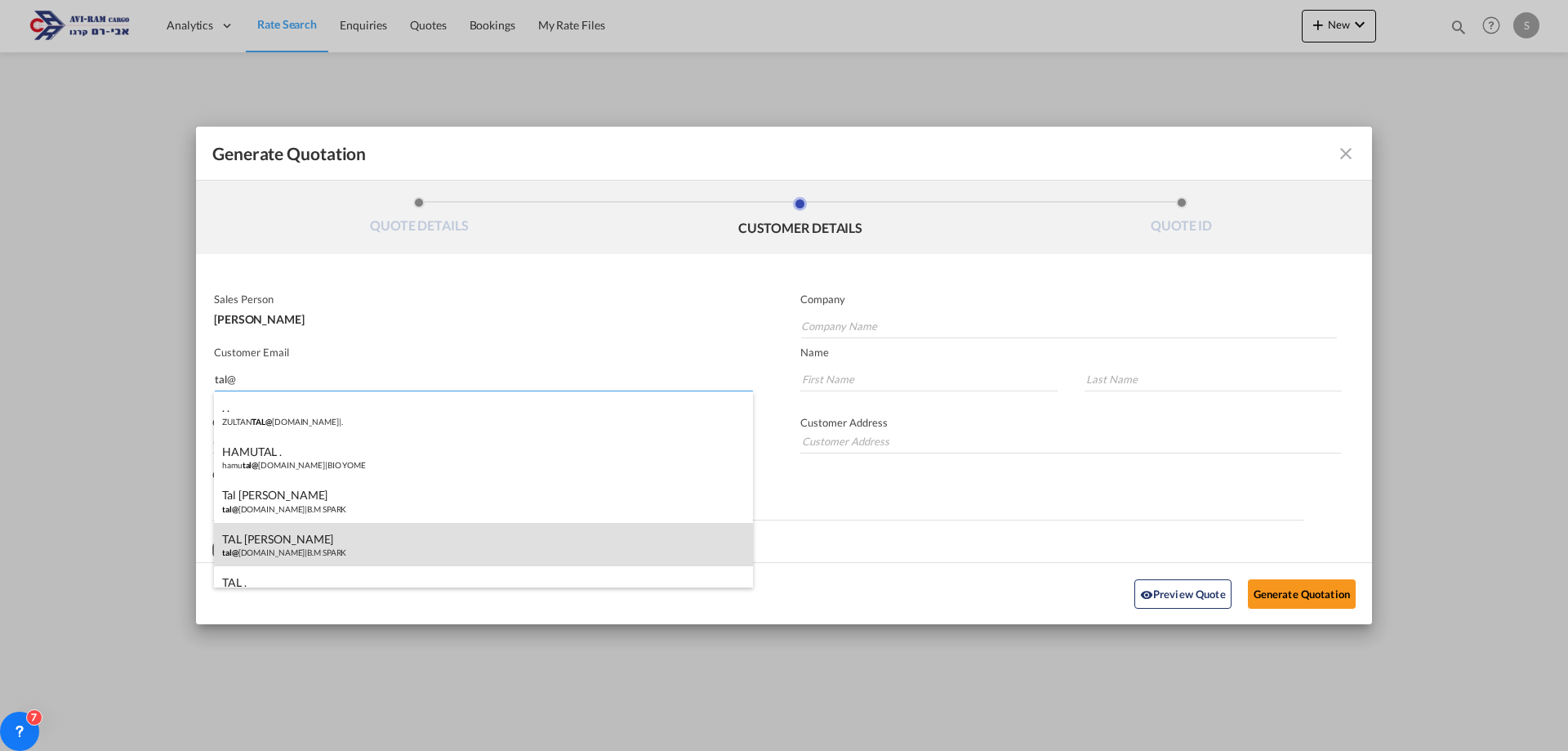
type input "tal@"
click at [373, 553] on div "TAL BEN MOSHE tal@ [DOMAIN_NAME] | B.M SPARK" at bounding box center [484, 545] width 539 height 44
type input "B.M SPARK"
type input "[EMAIL_ADDRESS][DOMAIN_NAME]"
type input "TAL"
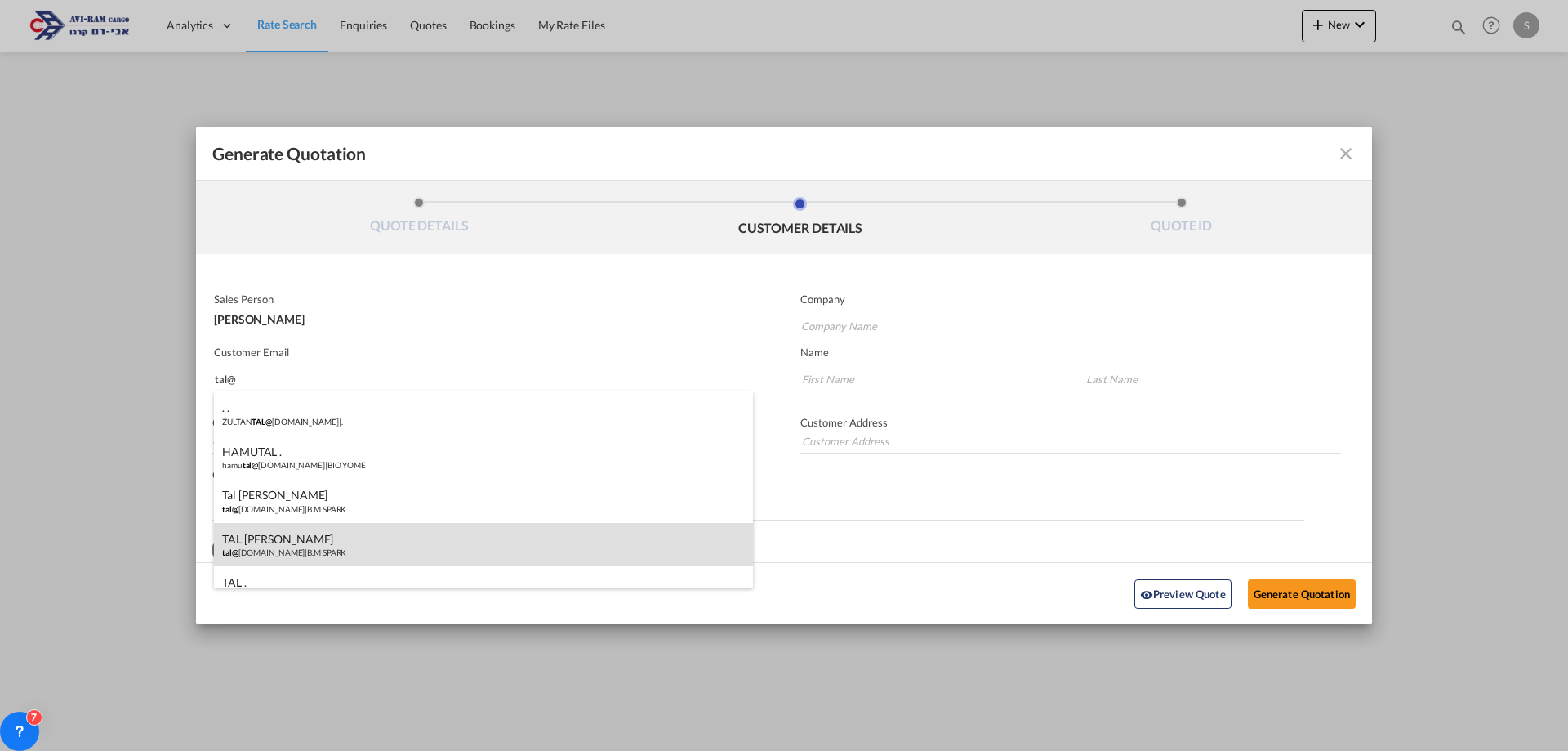
type input "[PERSON_NAME]"
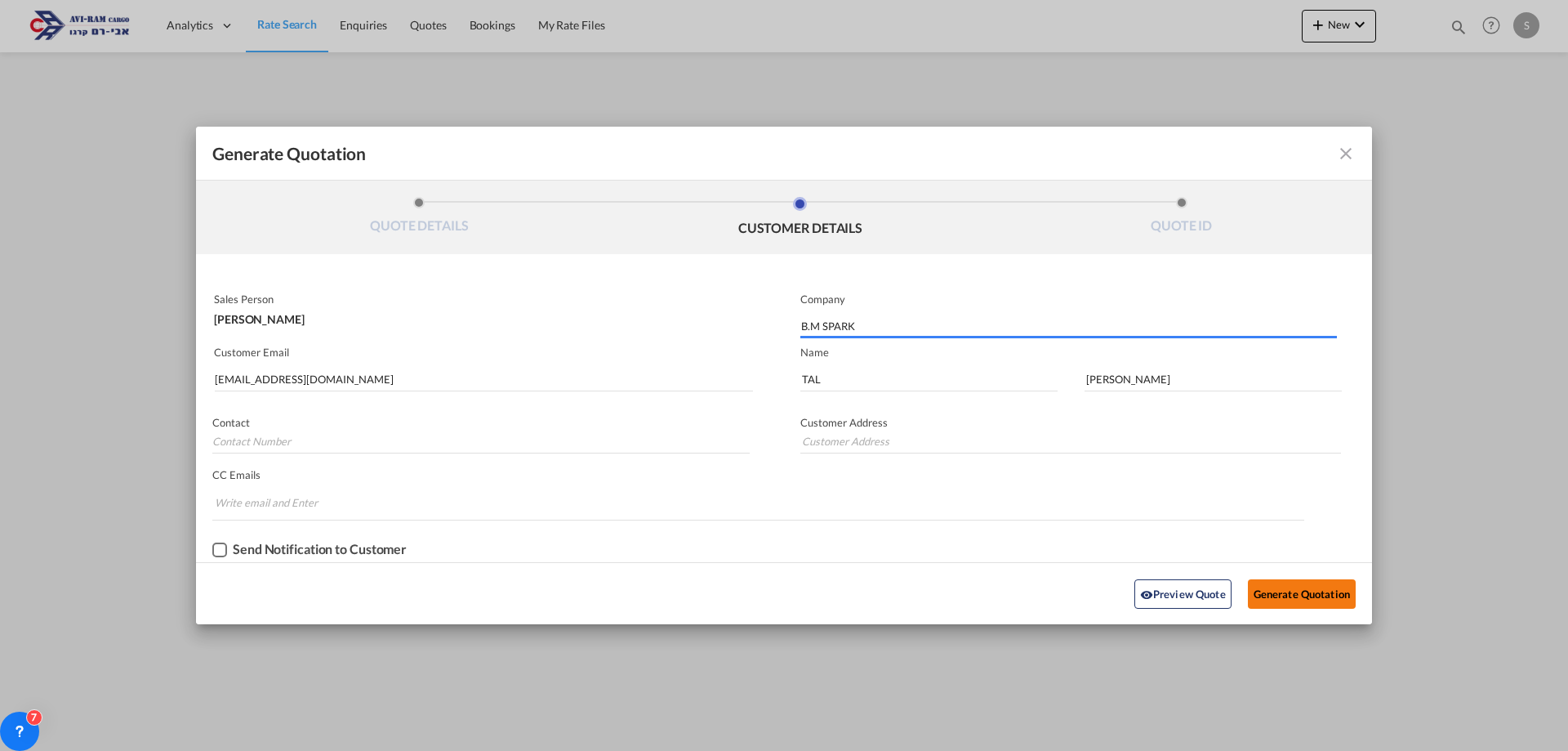
click at [1271, 600] on button "Generate Quotation" at bounding box center [1302, 594] width 108 height 30
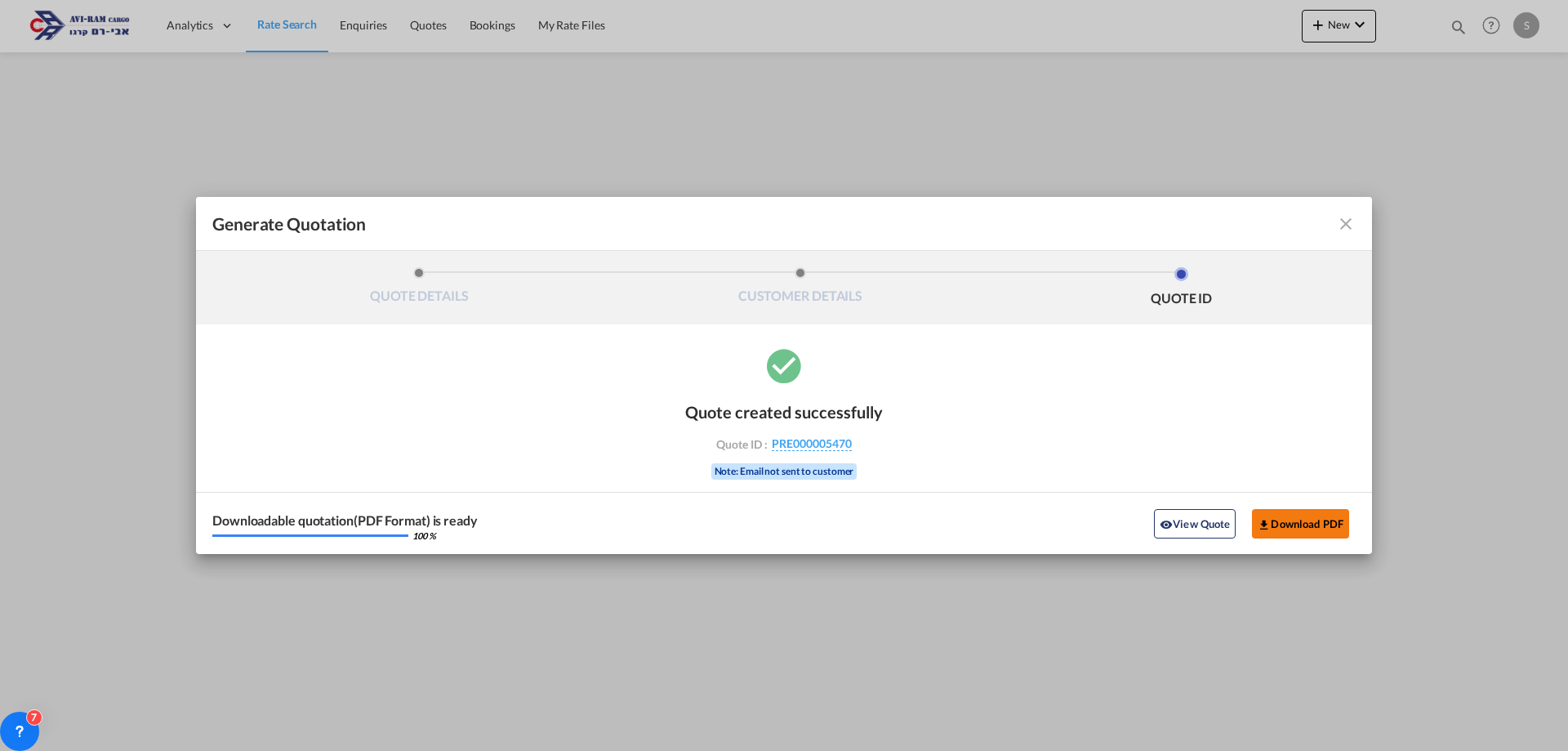
click at [1292, 524] on button "Download PDF" at bounding box center [1301, 524] width 97 height 30
